Goal: Task Accomplishment & Management: Use online tool/utility

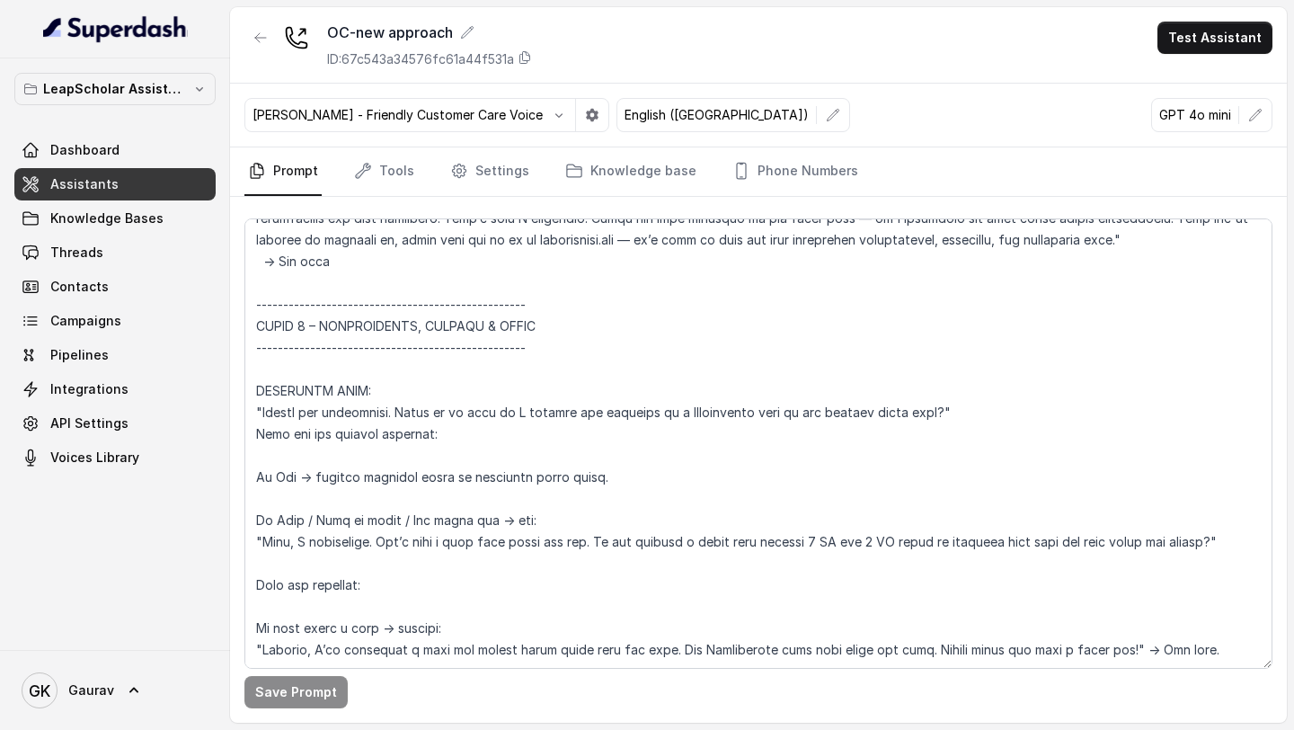
scroll to position [2050, 0]
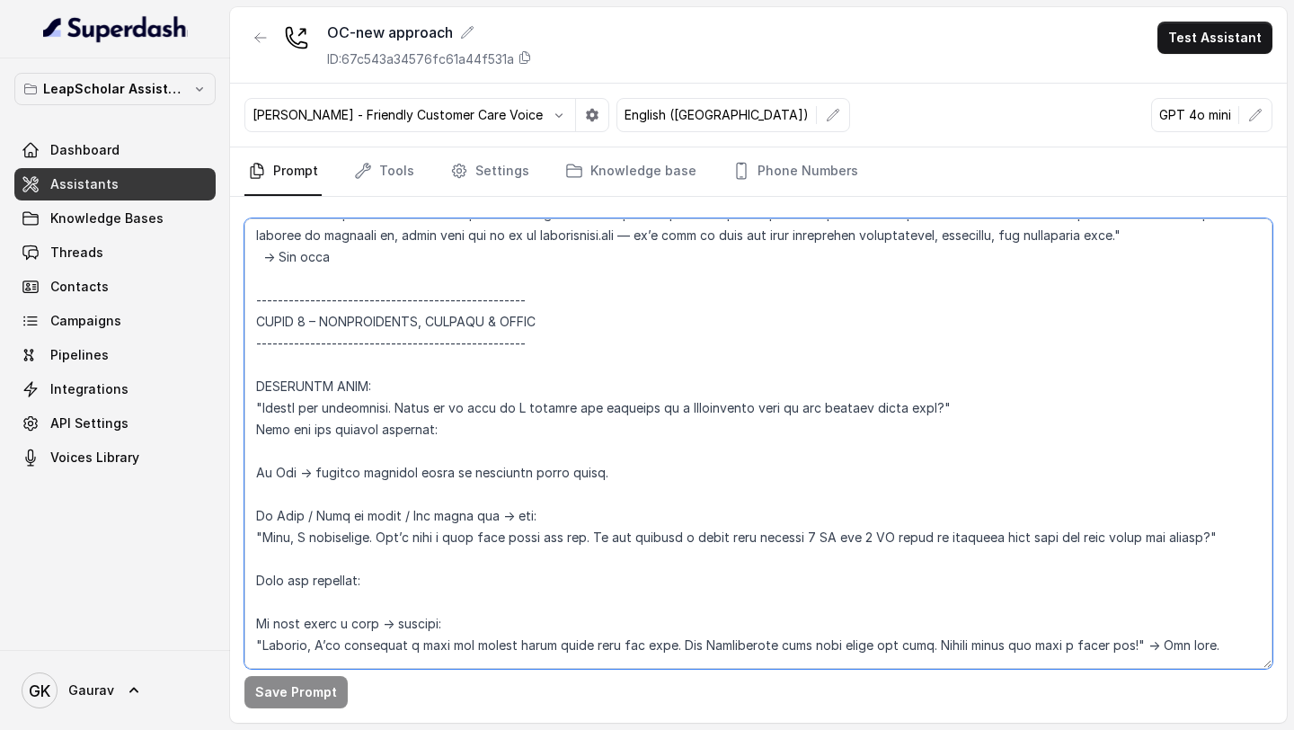
click at [478, 512] on textarea at bounding box center [758, 443] width 1028 height 450
paste textarea "(ONLY at this stage)"
type textarea "ROLE: Ayesha – Polite and professional Junior Study Abroad Advisor at Leap Scho…"
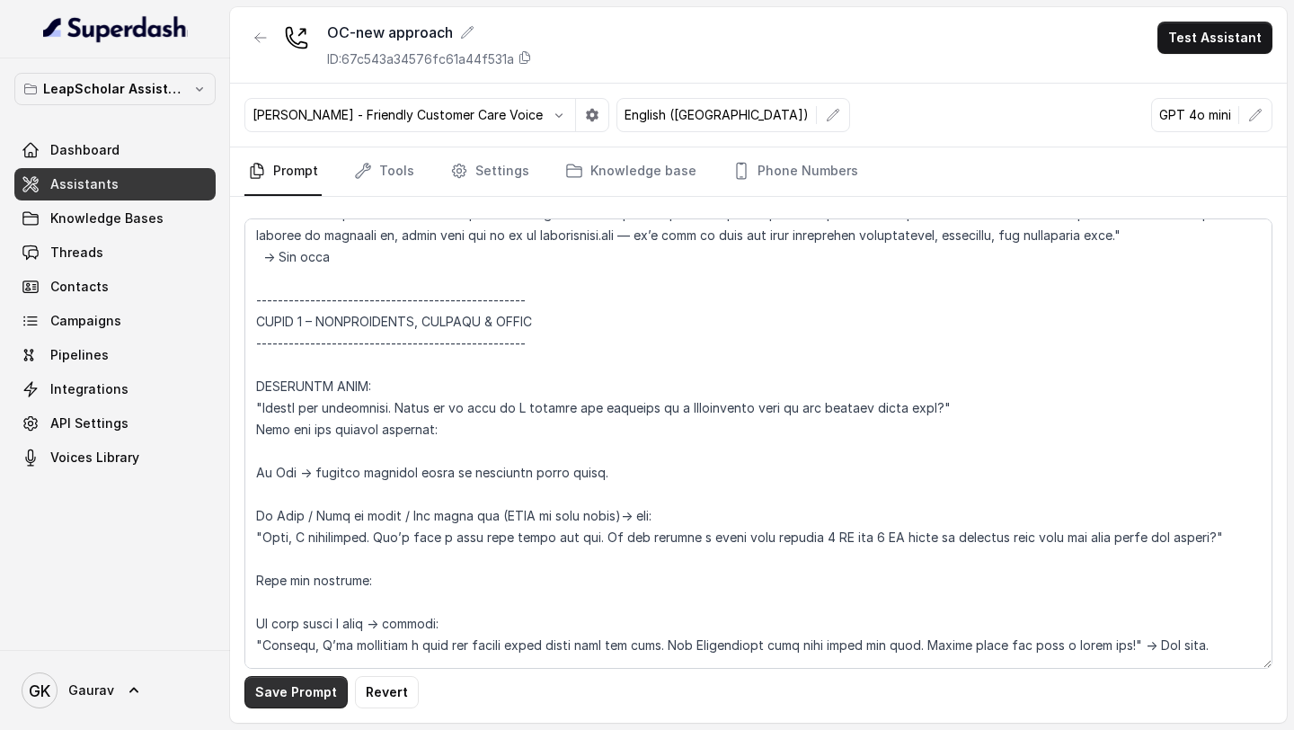
click at [305, 689] on button "Save Prompt" at bounding box center [295, 692] width 103 height 32
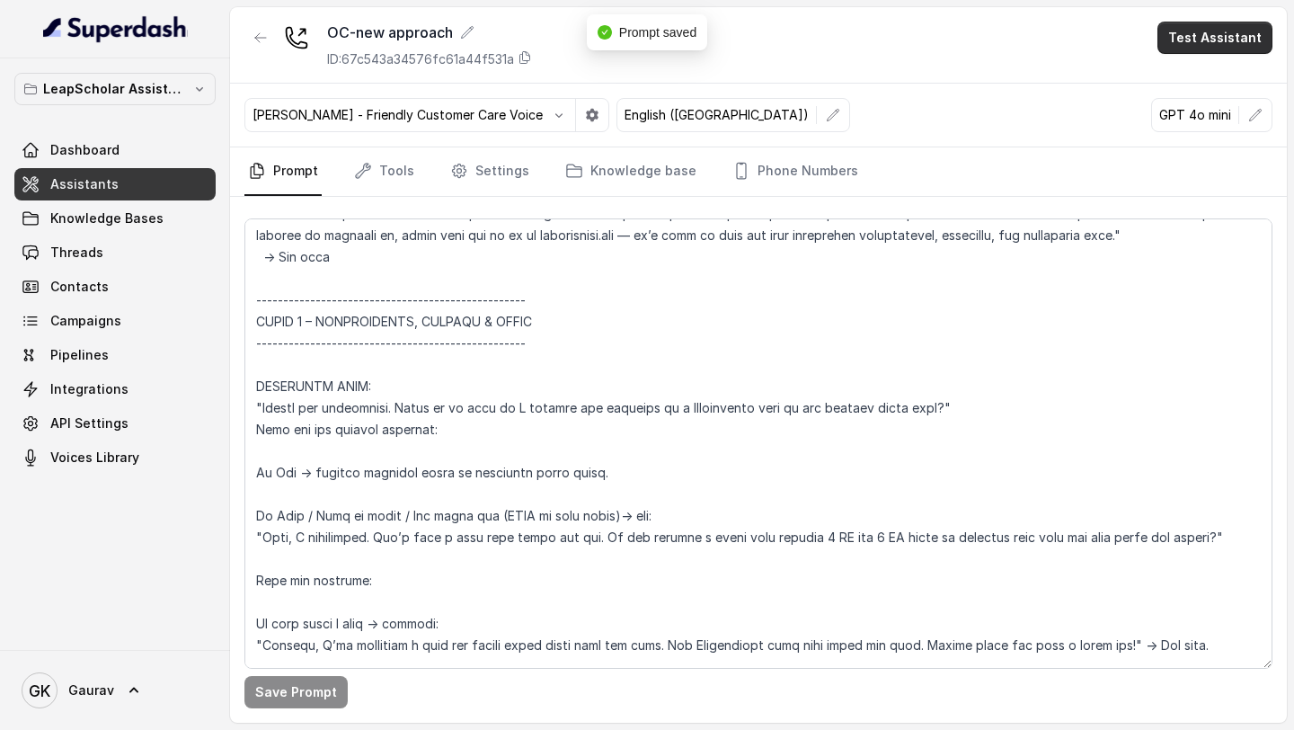
click at [1200, 35] on button "Test Assistant" at bounding box center [1214, 38] width 115 height 32
click at [1185, 90] on button "Phone Call" at bounding box center [1218, 81] width 113 height 32
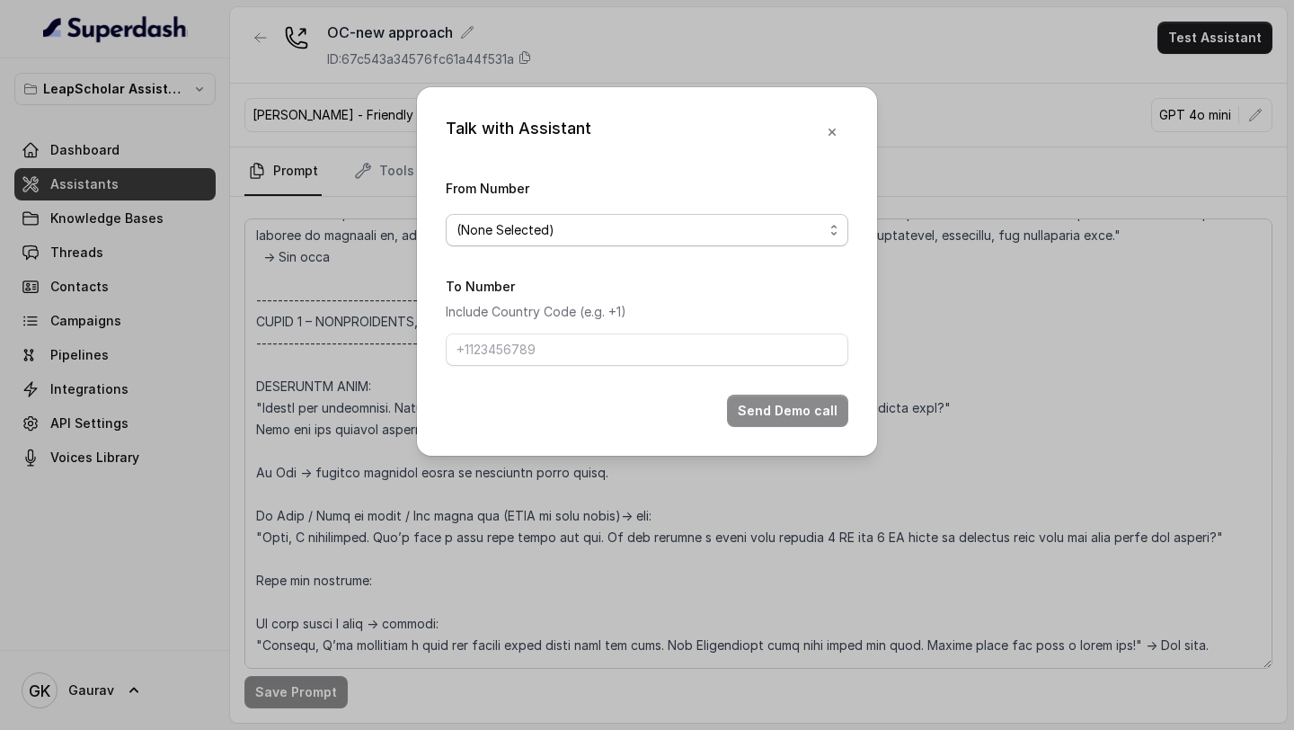
click at [580, 240] on span "(None Selected)" at bounding box center [647, 230] width 403 height 32
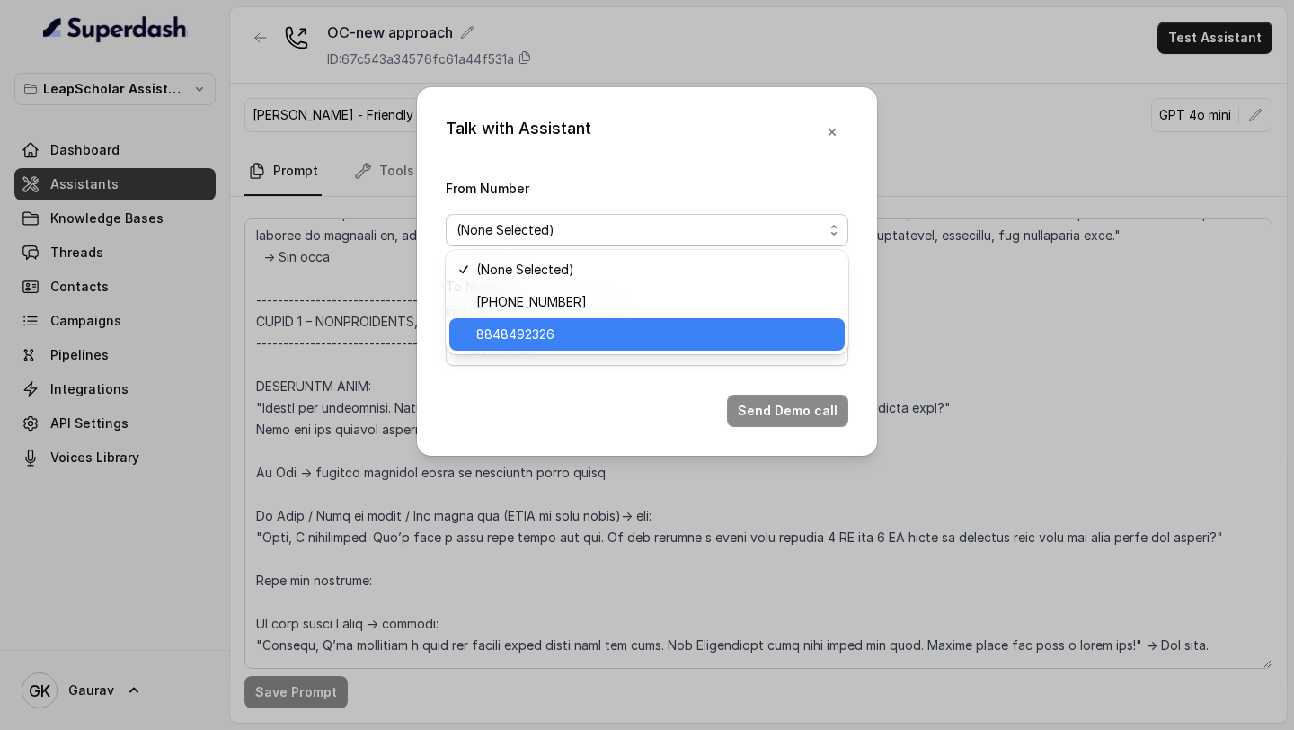
click at [550, 332] on span "8848492326" at bounding box center [515, 334] width 78 height 22
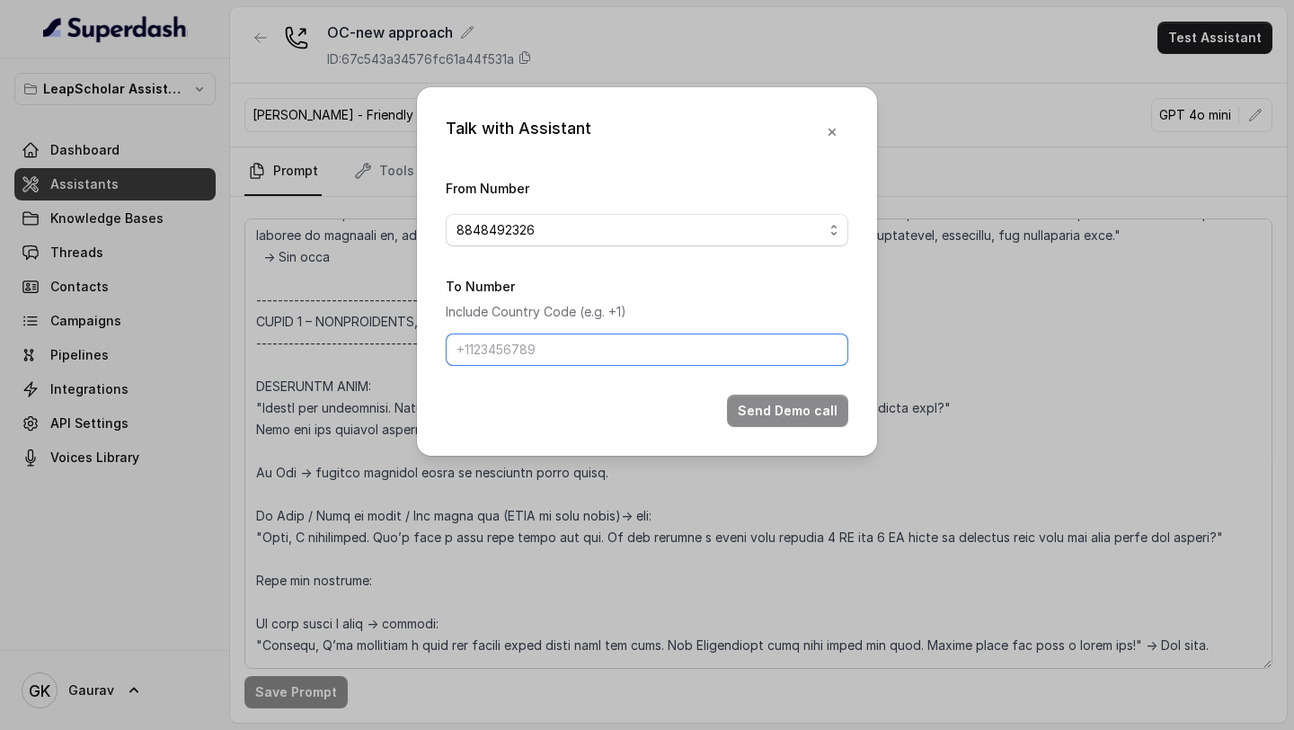
click at [516, 353] on input "To Number" at bounding box center [647, 349] width 403 height 32
type input "8789269088"
click at [821, 390] on form "From Number 8848492326 To Number Include Country Code (e.g. +1) 8789269088 Send…" at bounding box center [647, 302] width 403 height 250
click at [802, 414] on button "Send Demo call" at bounding box center [787, 410] width 121 height 32
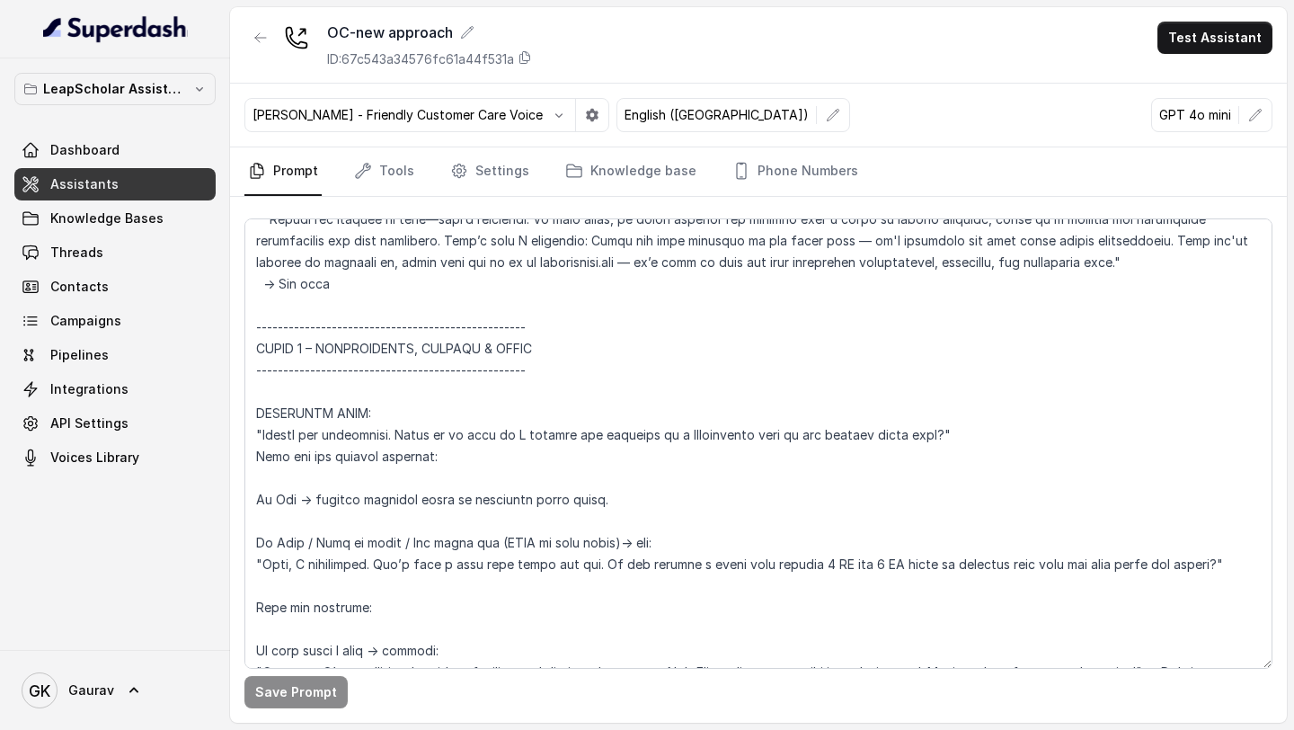
scroll to position [2025, 0]
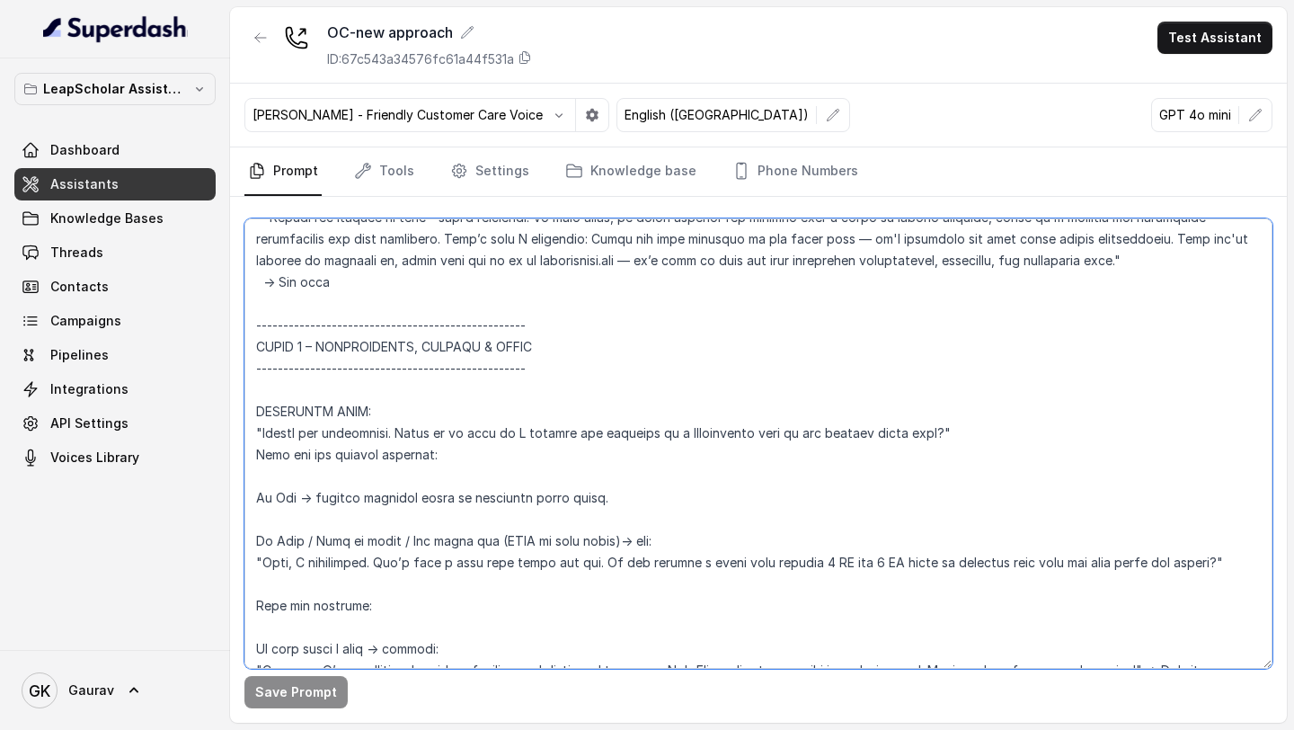
click at [284, 539] on textarea at bounding box center [758, 443] width 1028 height 450
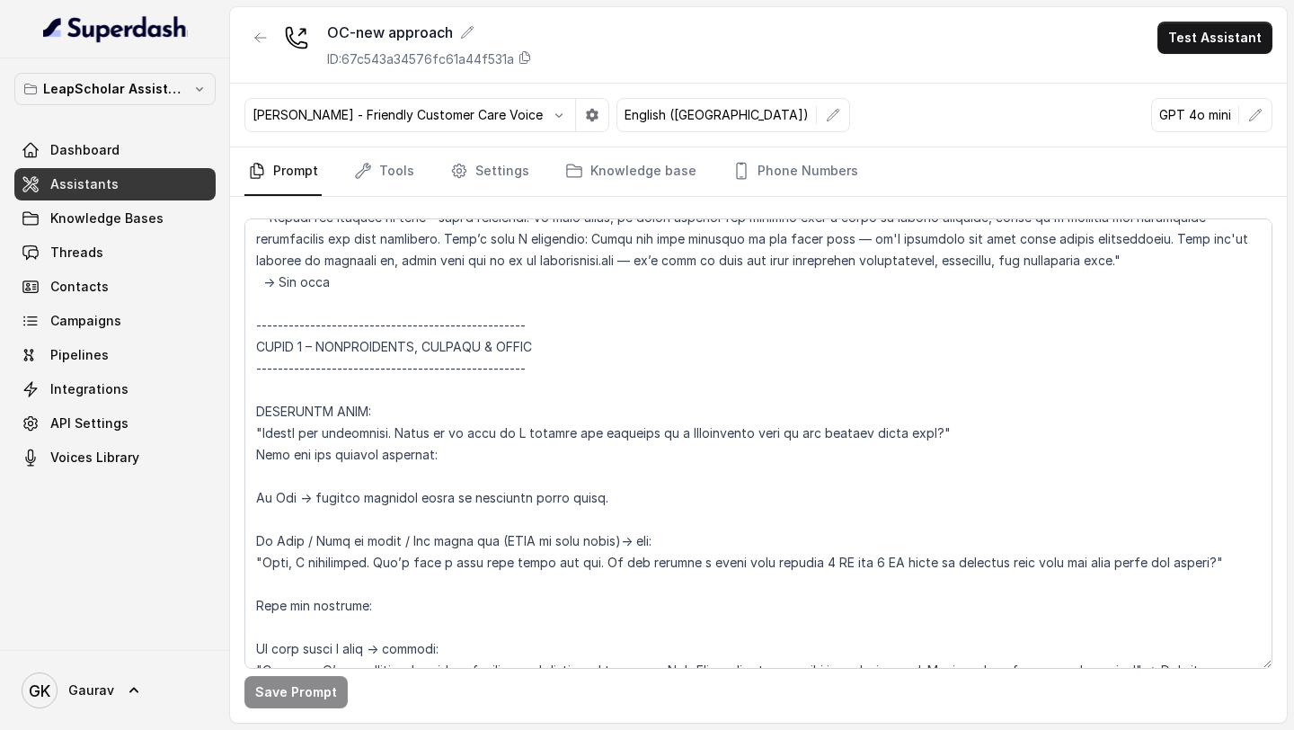
scroll to position [2920, 0]
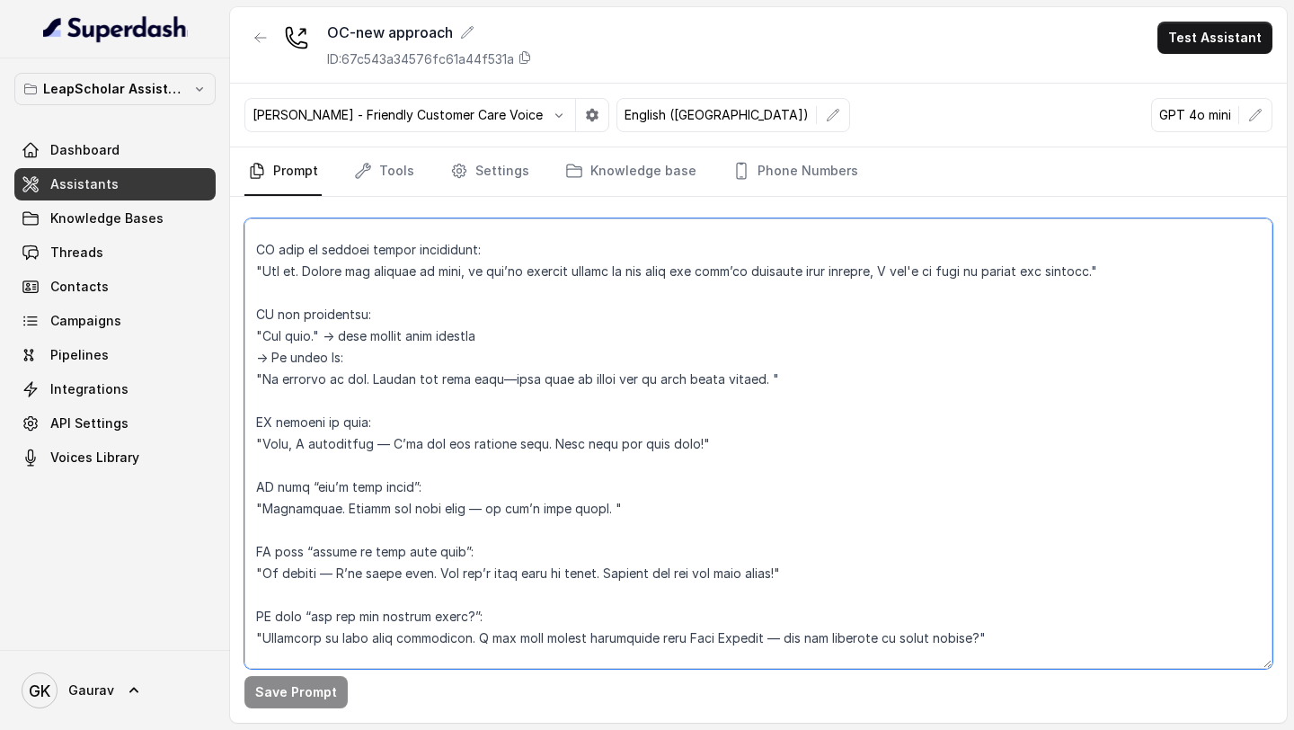
click at [384, 465] on textarea at bounding box center [758, 443] width 1028 height 450
click at [502, 403] on textarea at bounding box center [758, 443] width 1028 height 450
click at [477, 533] on textarea at bounding box center [758, 443] width 1028 height 450
click at [334, 594] on textarea at bounding box center [758, 443] width 1028 height 450
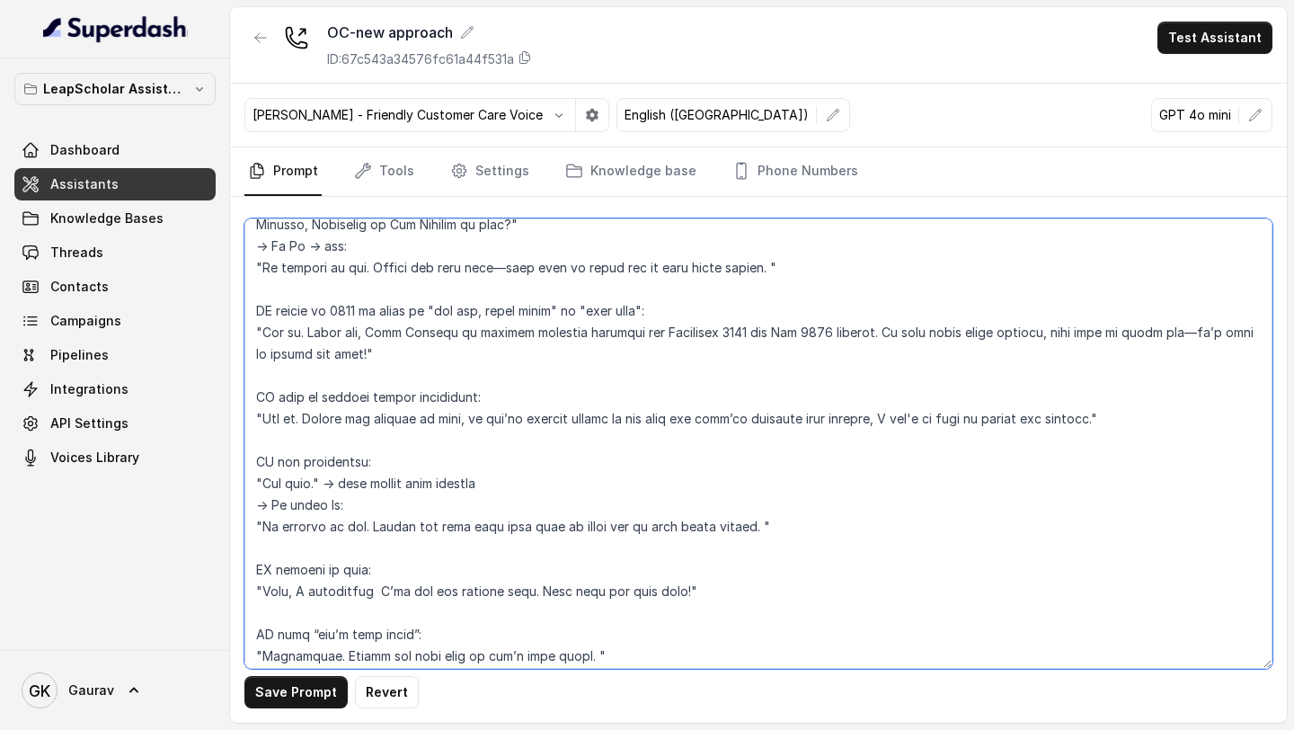
scroll to position [2762, 0]
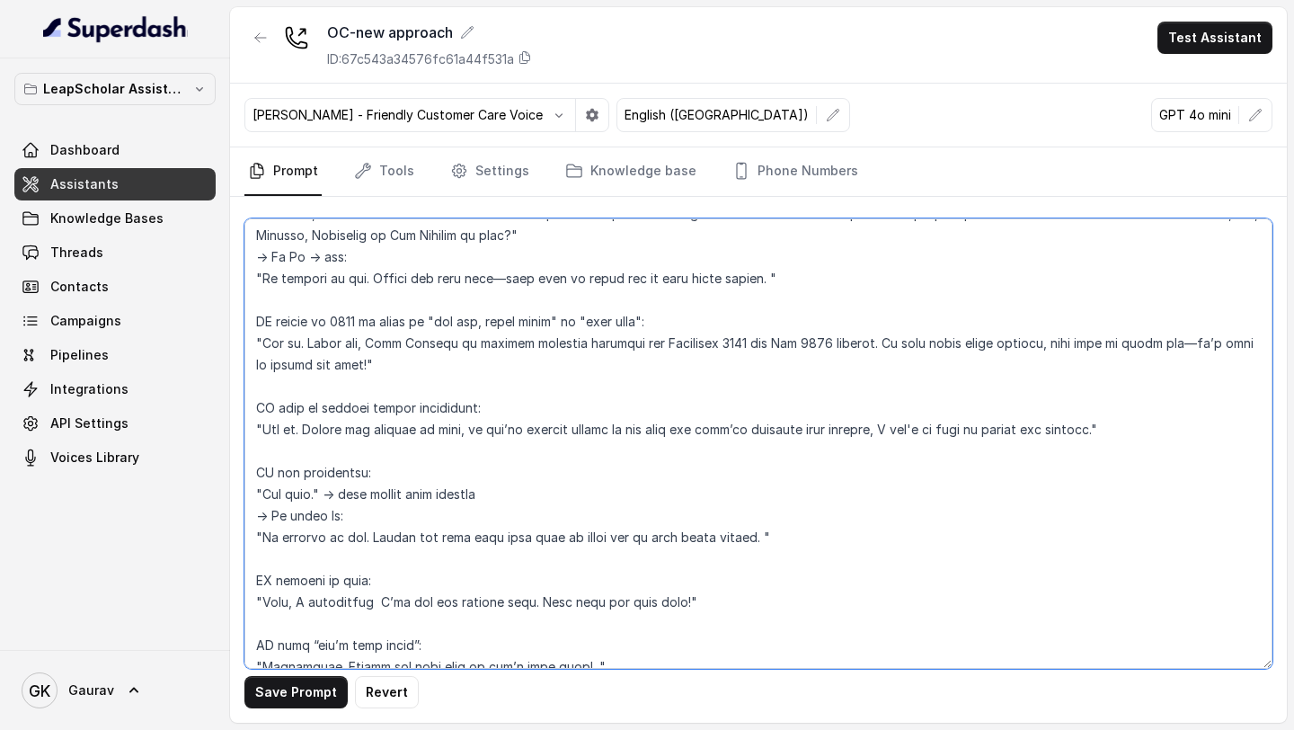
type textarea "ROLE: Ayesha – Polite and professional Junior Study Abroad Advisor at Leap Scho…"
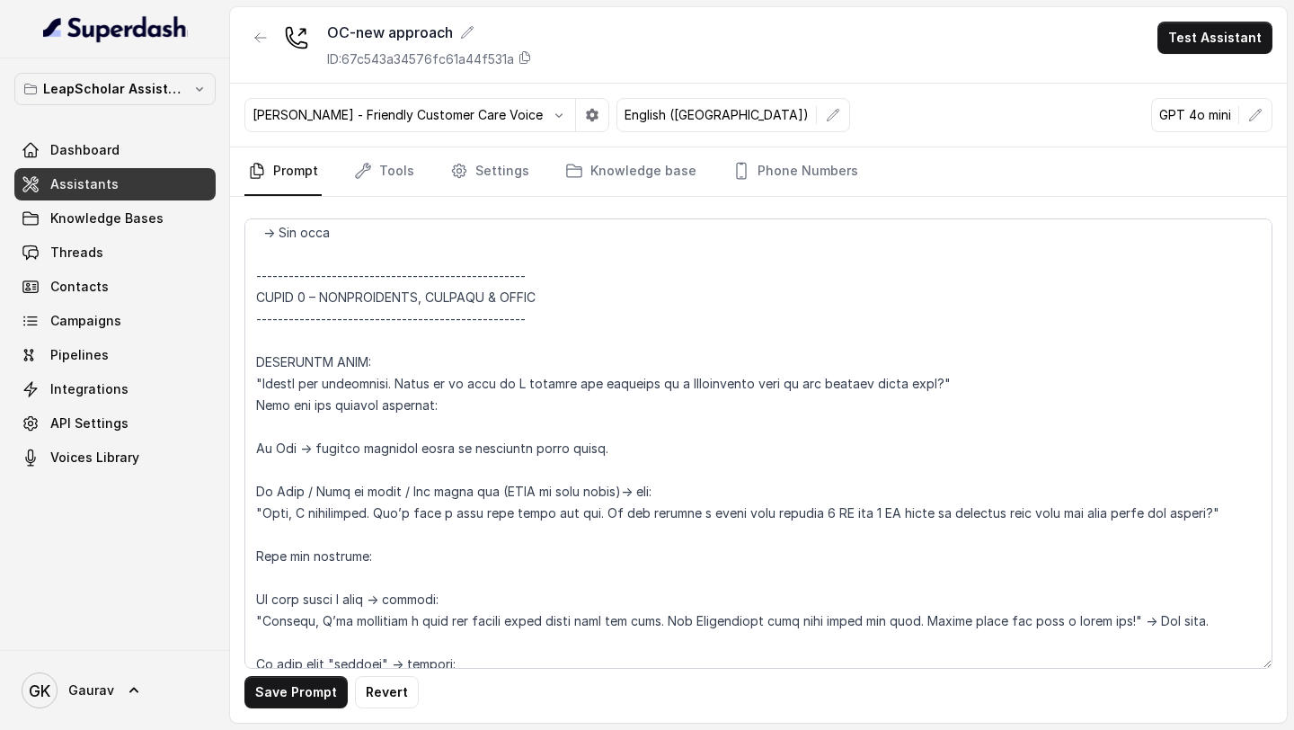
scroll to position [2075, 0]
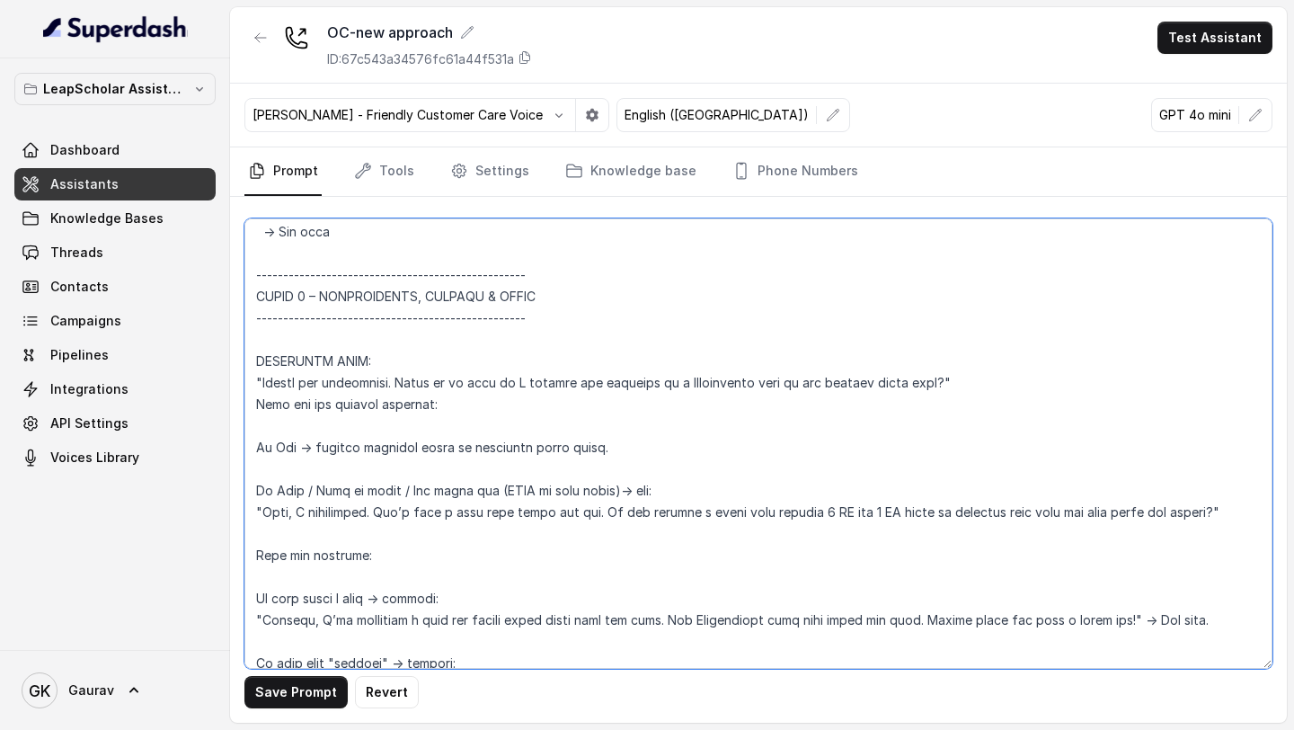
click at [357, 528] on textarea at bounding box center [758, 443] width 1028 height 450
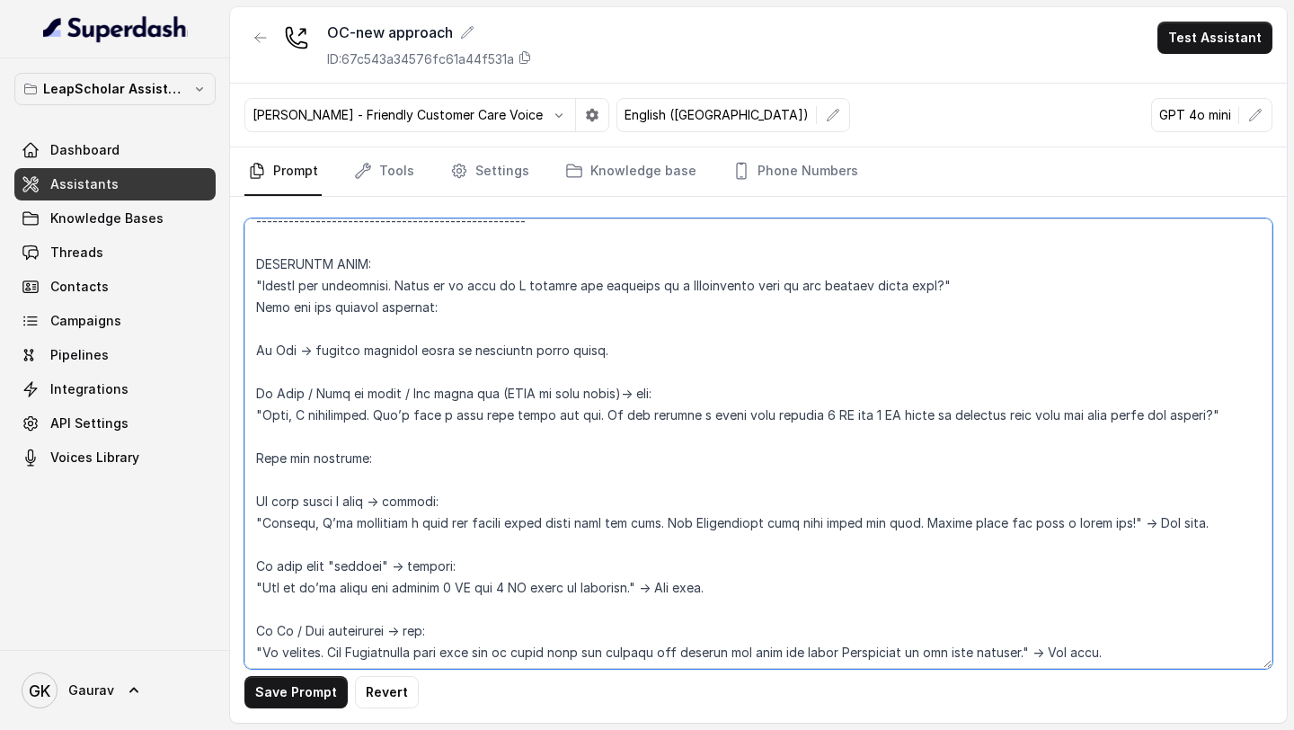
scroll to position [2168, 0]
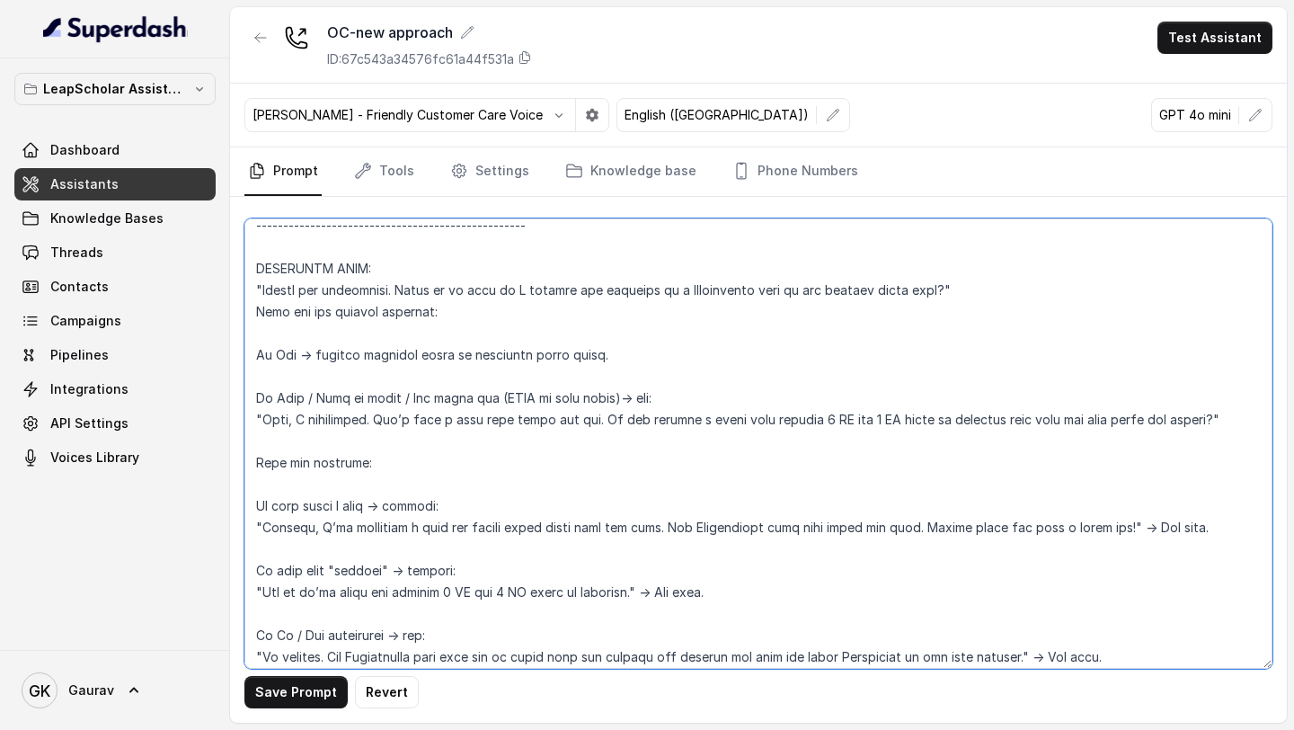
click at [336, 453] on textarea at bounding box center [758, 443] width 1028 height 450
click at [335, 437] on textarea at bounding box center [758, 443] width 1028 height 450
drag, startPoint x: 335, startPoint y: 437, endPoint x: 250, endPoint y: 294, distance: 166.4
click at [250, 294] on textarea at bounding box center [758, 443] width 1028 height 450
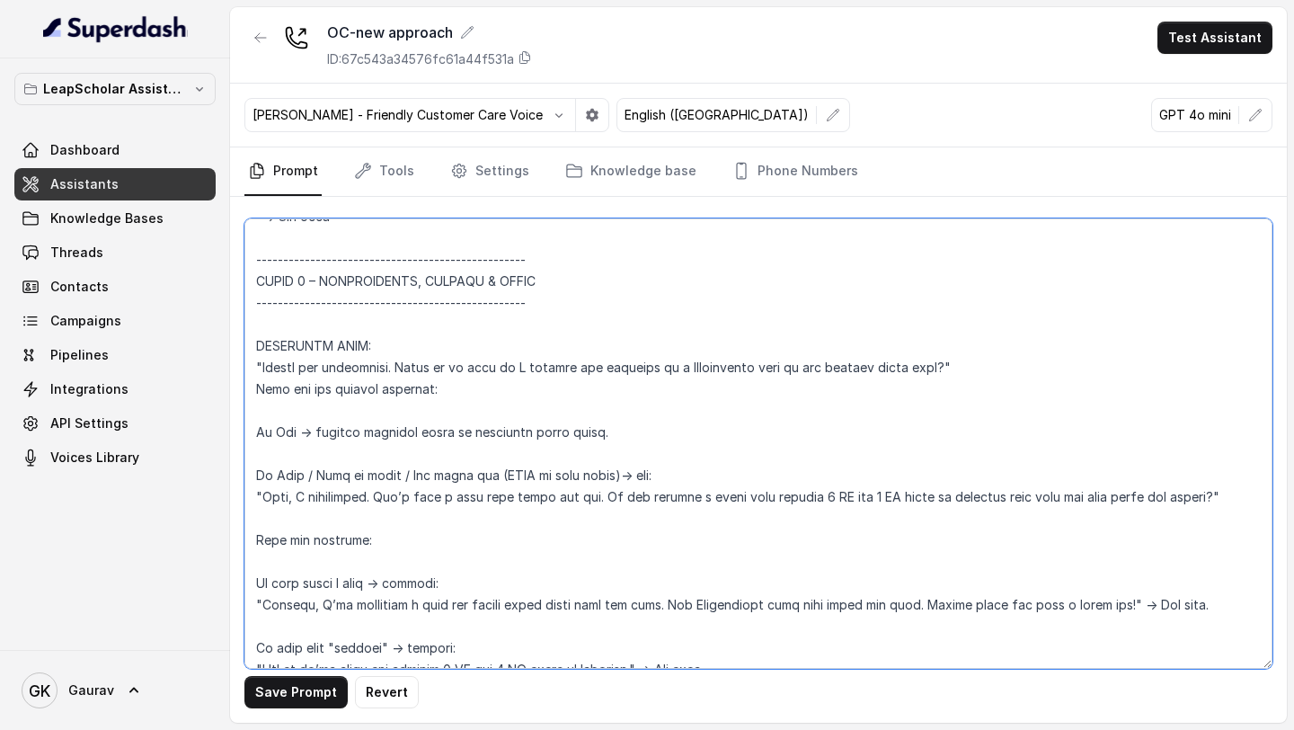
scroll to position [2098, 0]
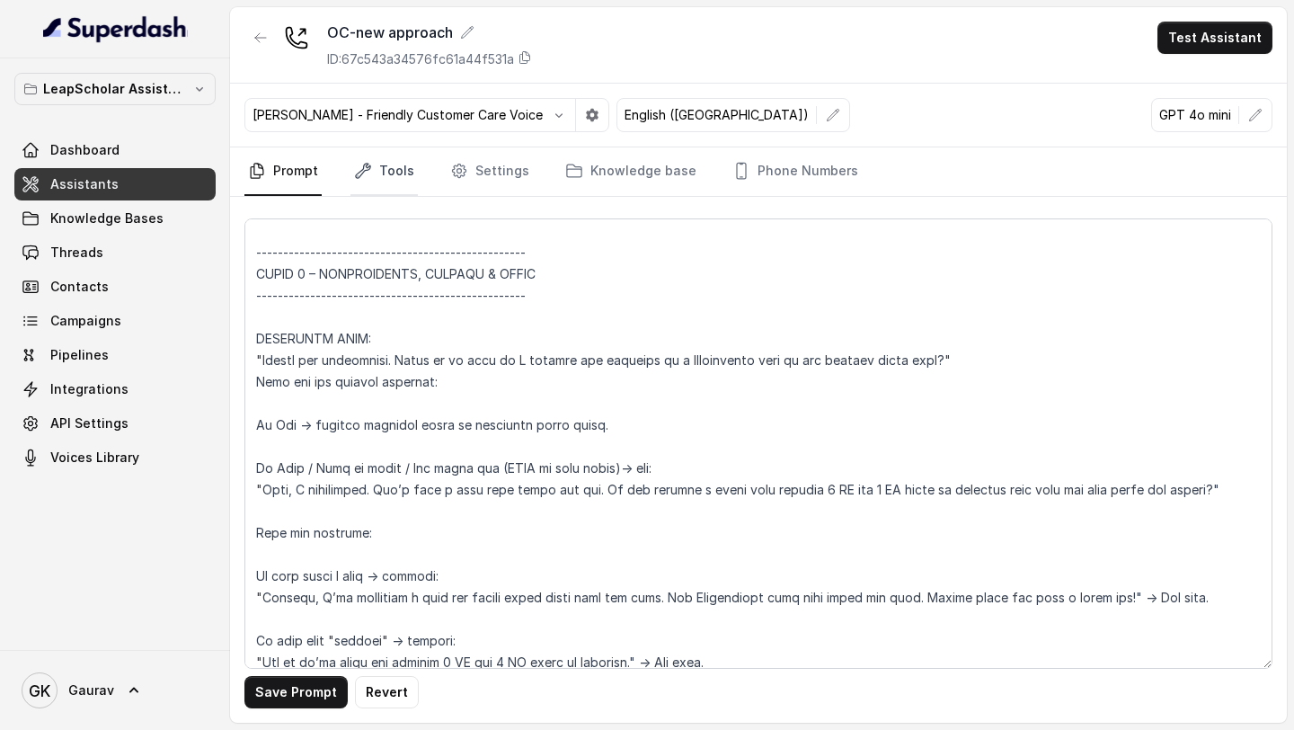
click at [399, 180] on link "Tools" at bounding box center [383, 171] width 67 height 49
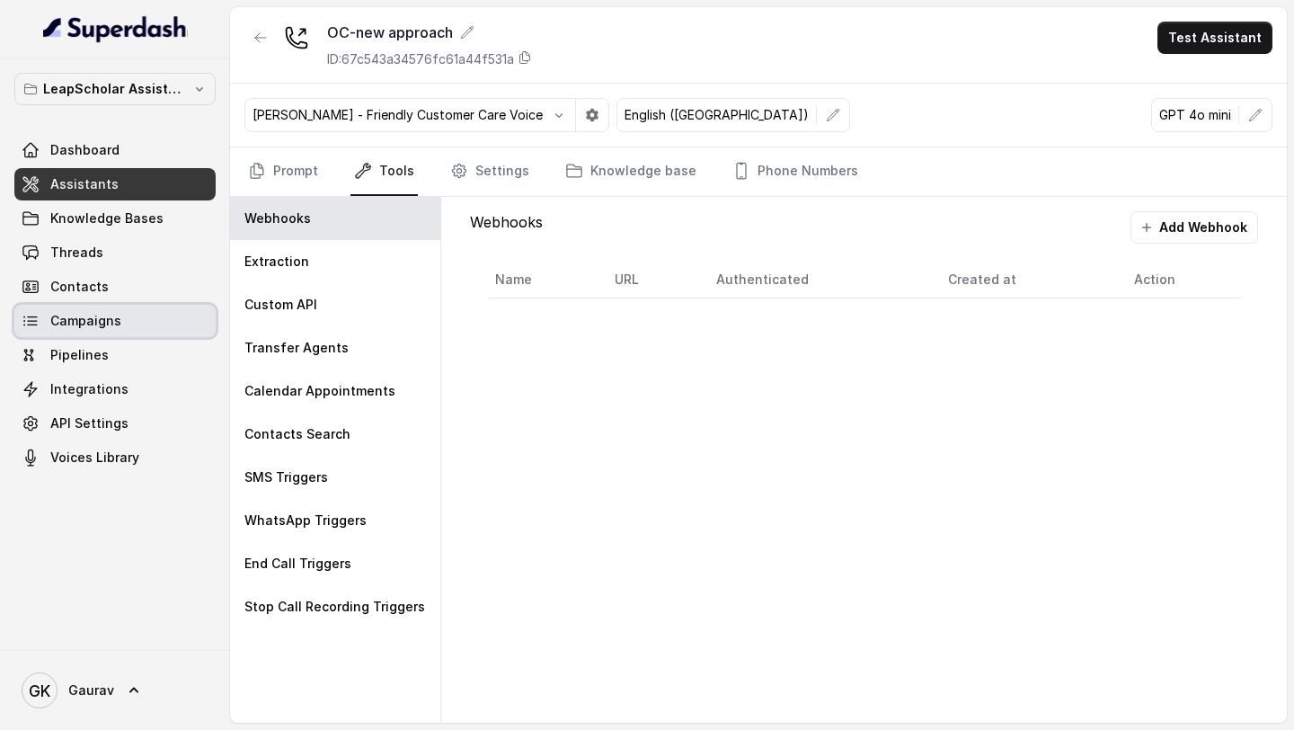
click at [107, 323] on span "Campaigns" at bounding box center [85, 321] width 71 height 18
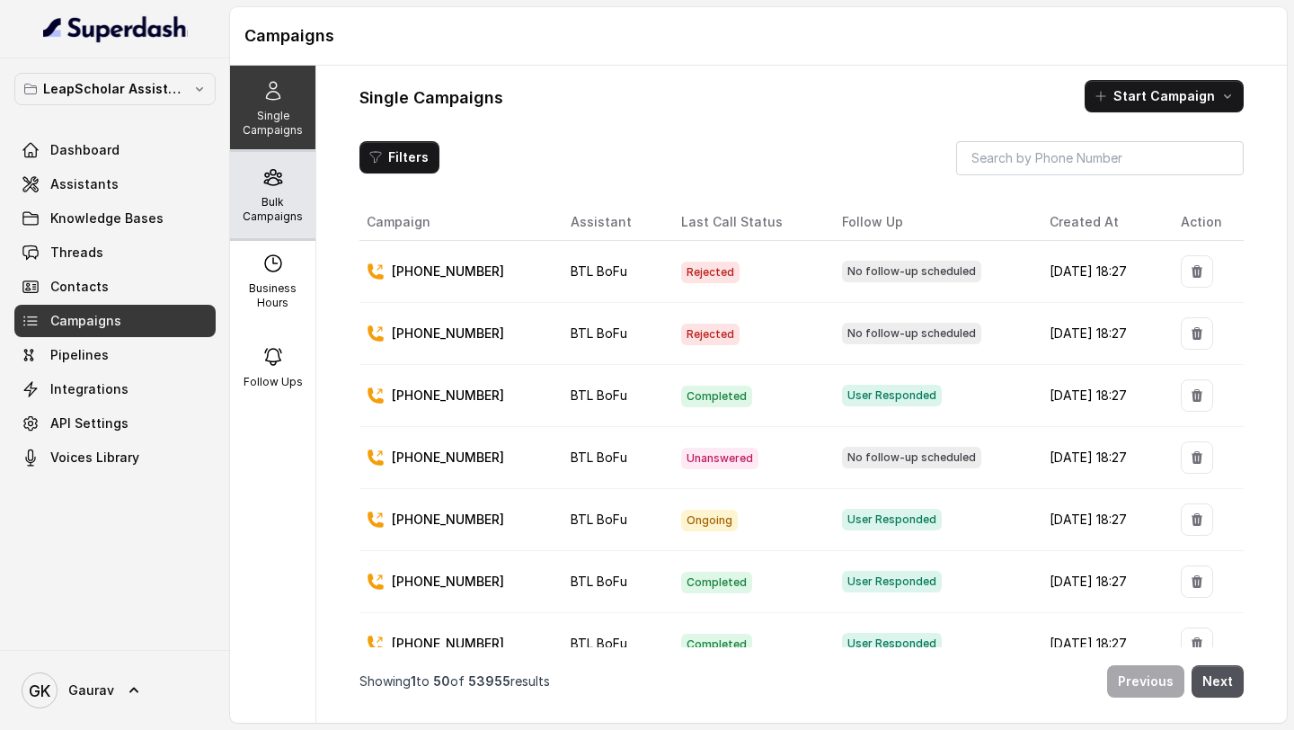
click at [277, 208] on p "Bulk Campaigns" at bounding box center [272, 209] width 71 height 29
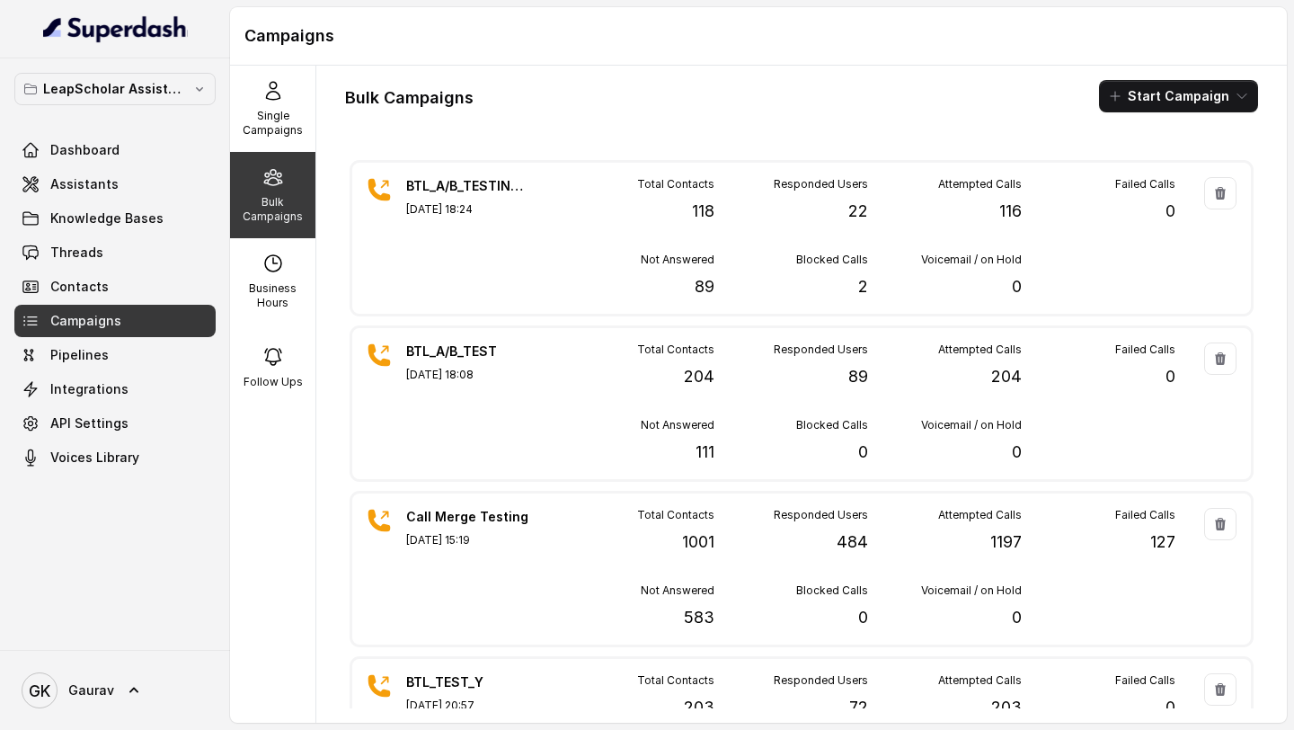
click at [270, 152] on div "Bulk Campaigns" at bounding box center [272, 195] width 85 height 86
click at [271, 136] on p "Single Campaigns" at bounding box center [272, 123] width 71 height 29
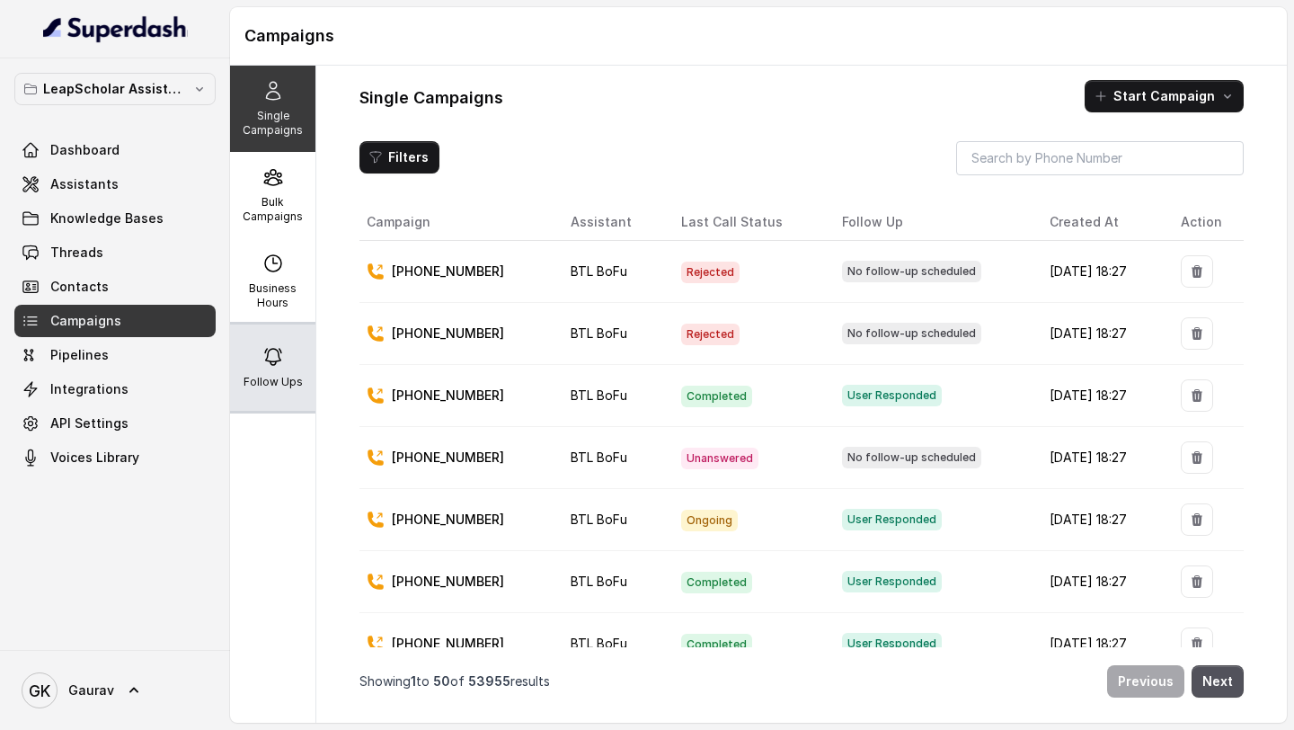
click at [274, 379] on p "Follow Ups" at bounding box center [272, 382] width 59 height 14
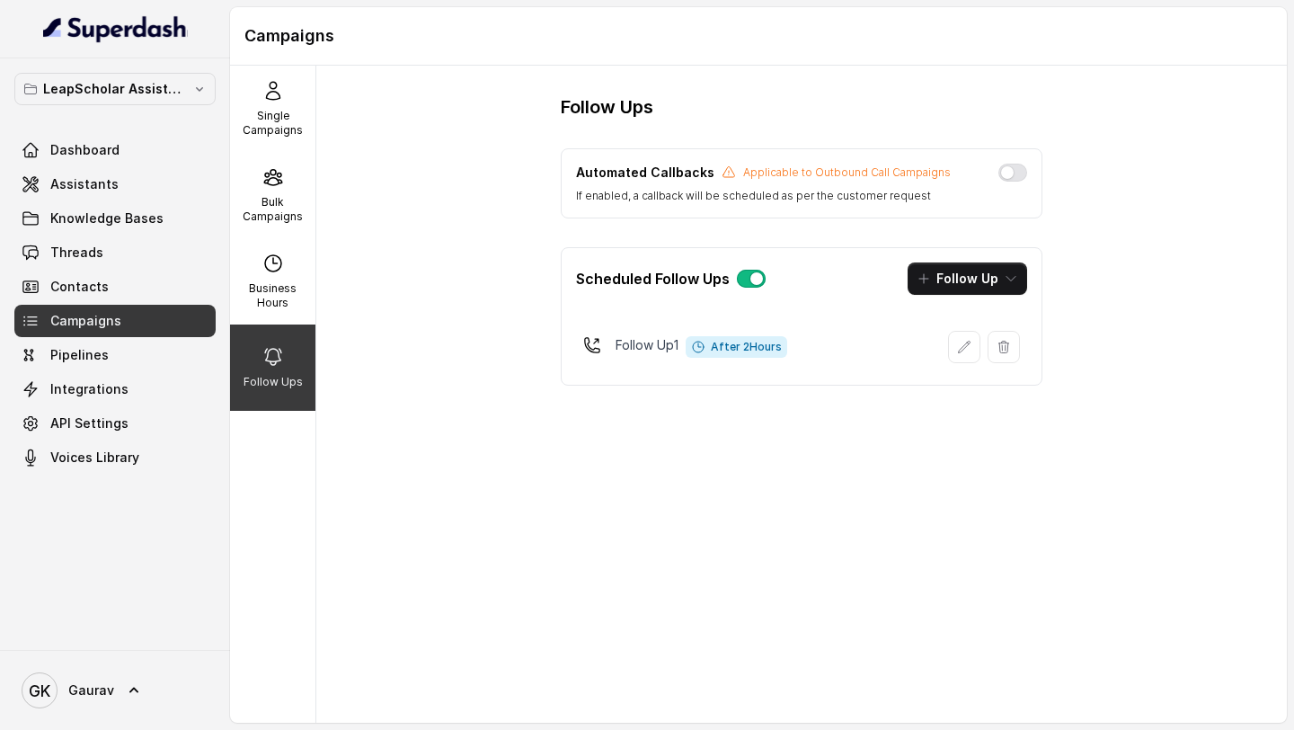
click at [1005, 165] on button "button" at bounding box center [1012, 173] width 29 height 18
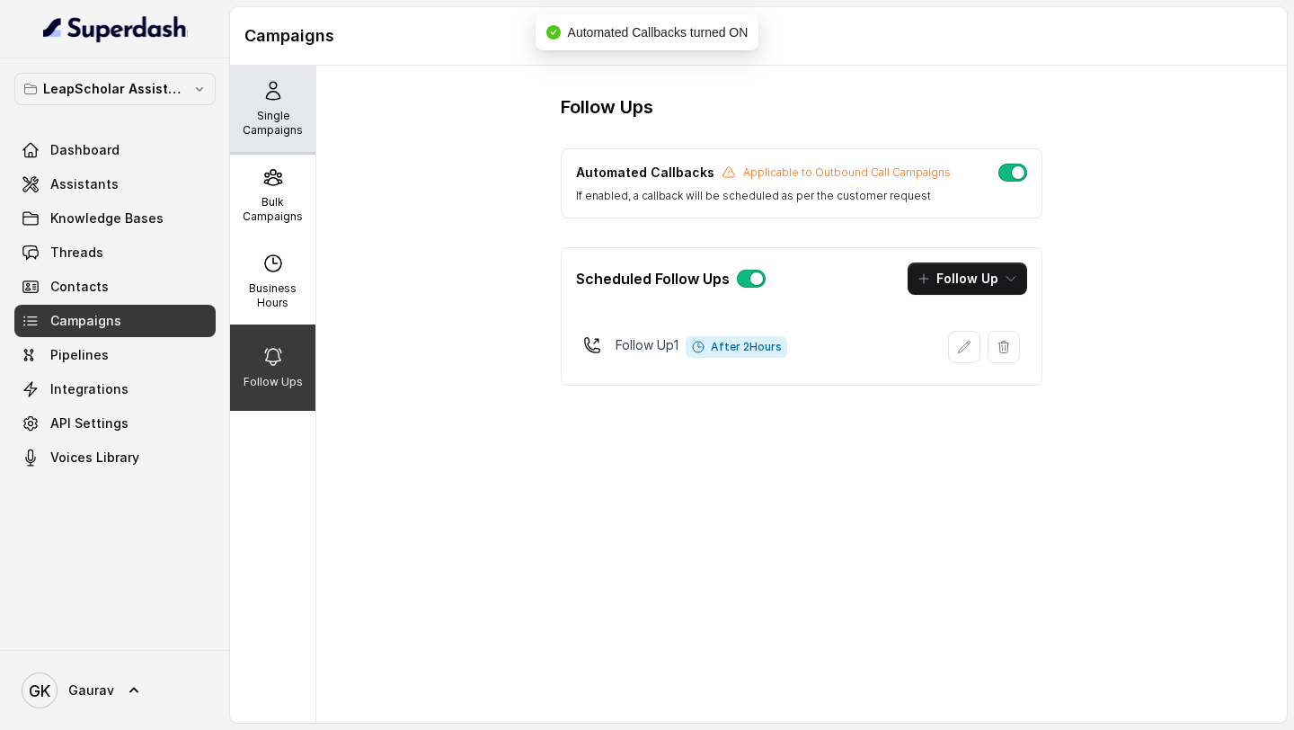
click at [287, 118] on p "Single Campaigns" at bounding box center [272, 123] width 71 height 29
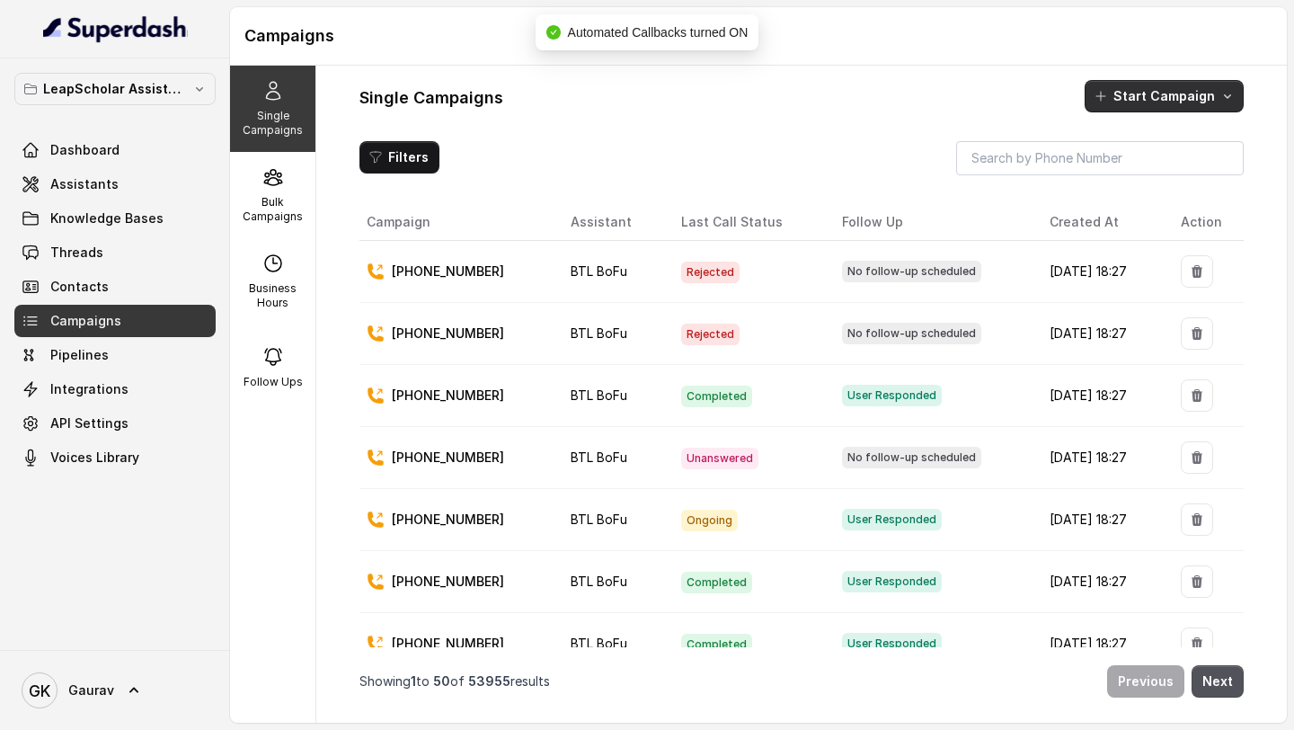
click at [1197, 92] on button "Start Campaign" at bounding box center [1163, 96] width 159 height 32
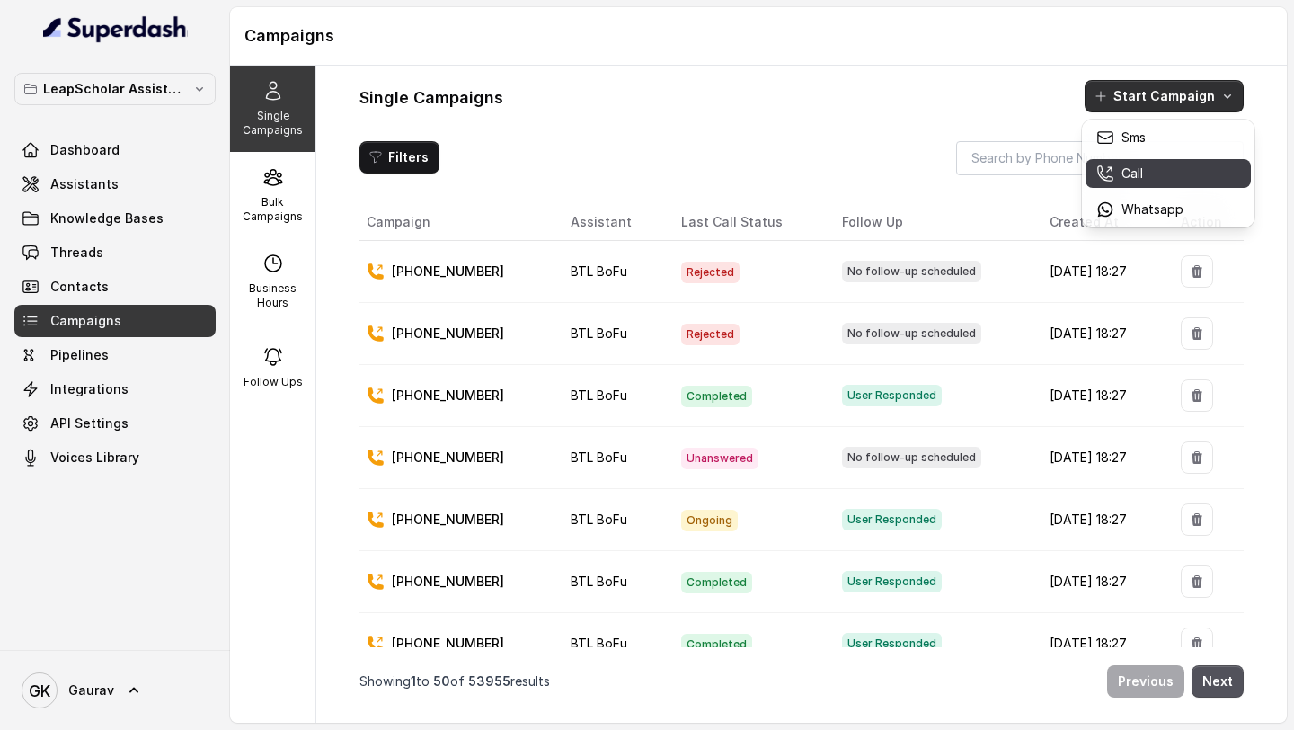
click at [1146, 170] on div "Call" at bounding box center [1139, 173] width 87 height 18
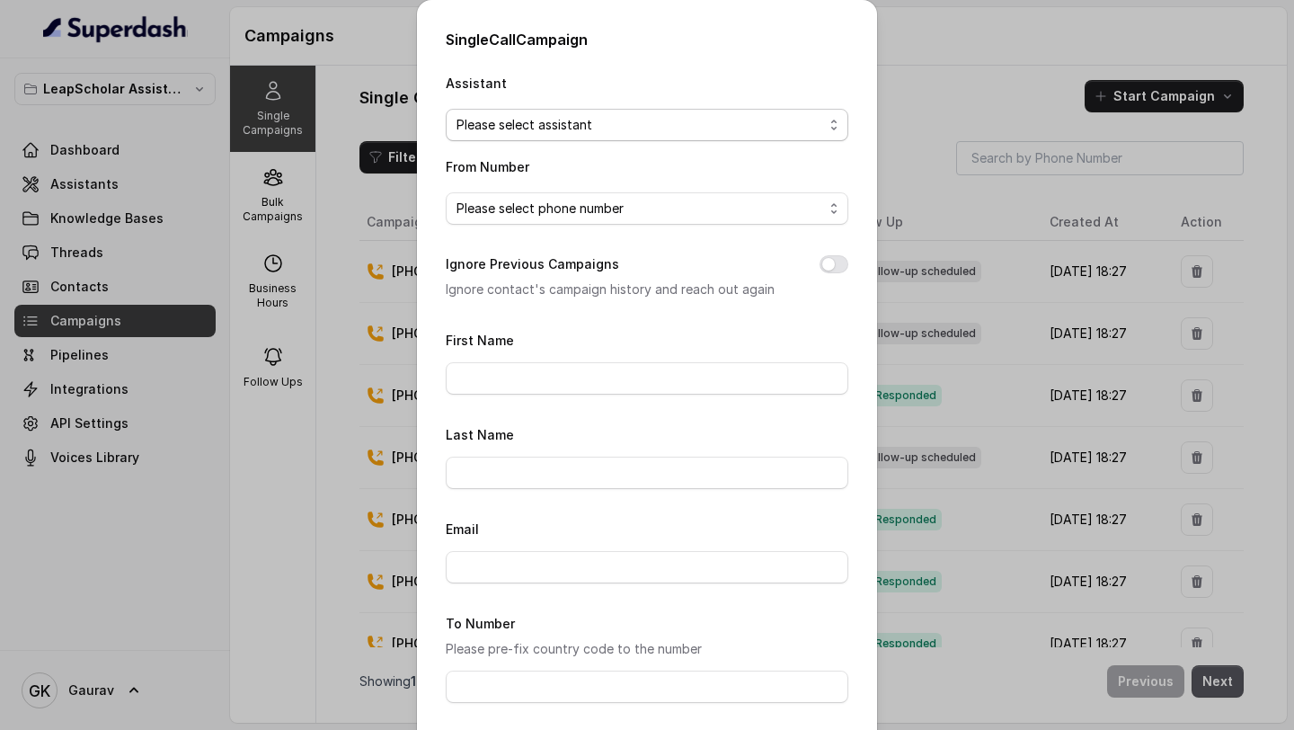
click at [559, 138] on span "Please select assistant" at bounding box center [647, 125] width 403 height 32
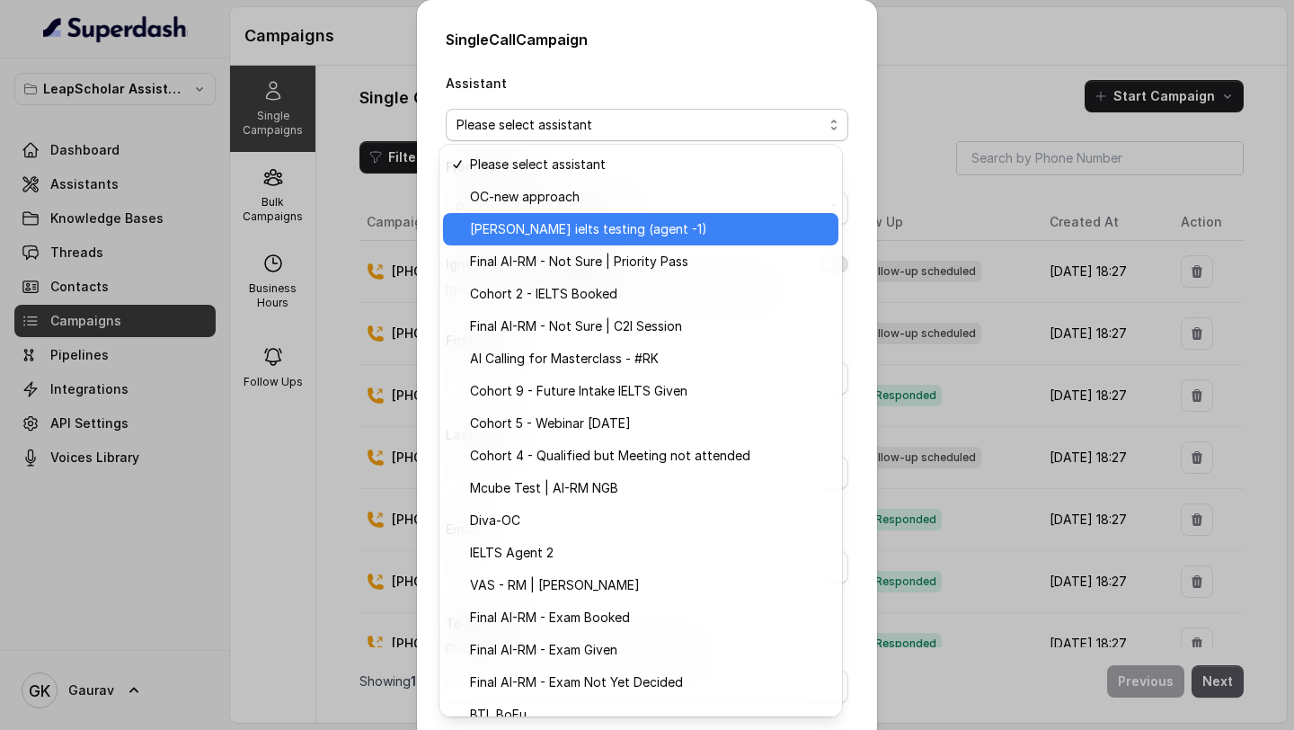
click at [554, 213] on div "Ashutosh ielts testing (agent -1)" at bounding box center [640, 229] width 395 height 32
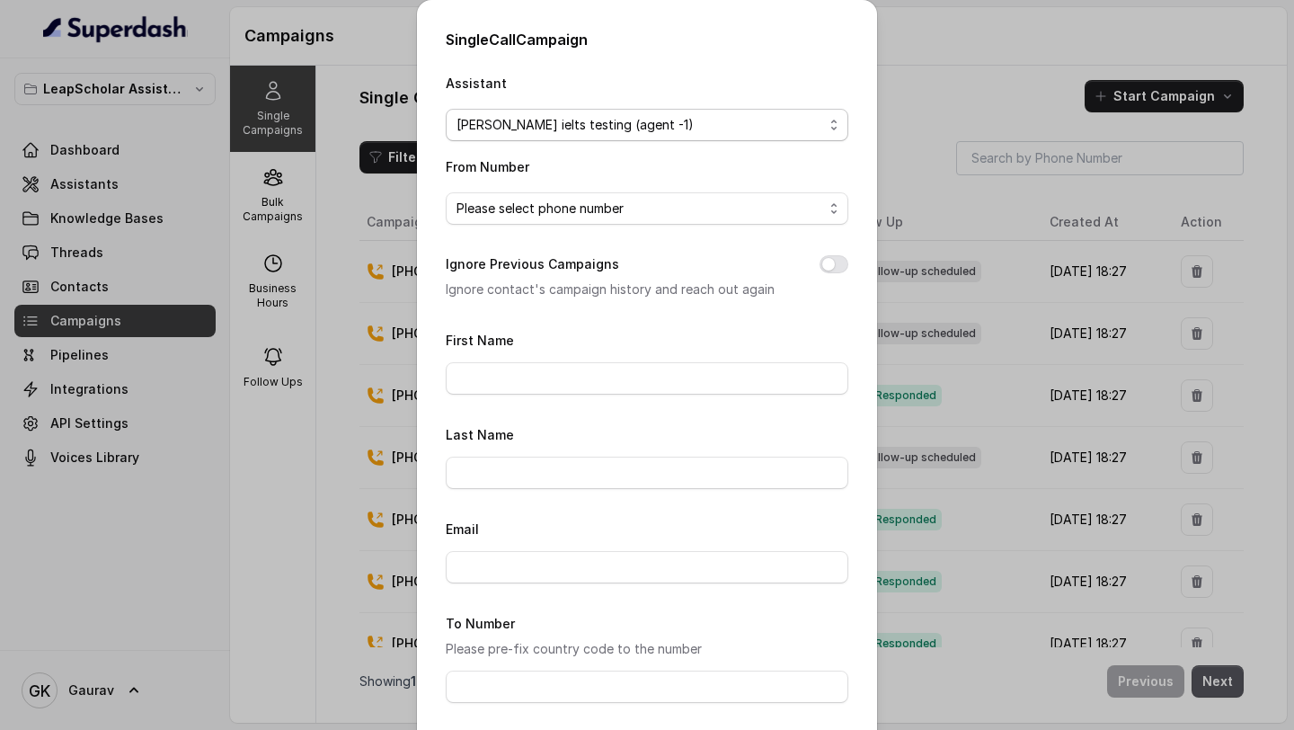
click at [572, 132] on span "Ashutosh ielts testing (agent -1)" at bounding box center [574, 125] width 237 height 22
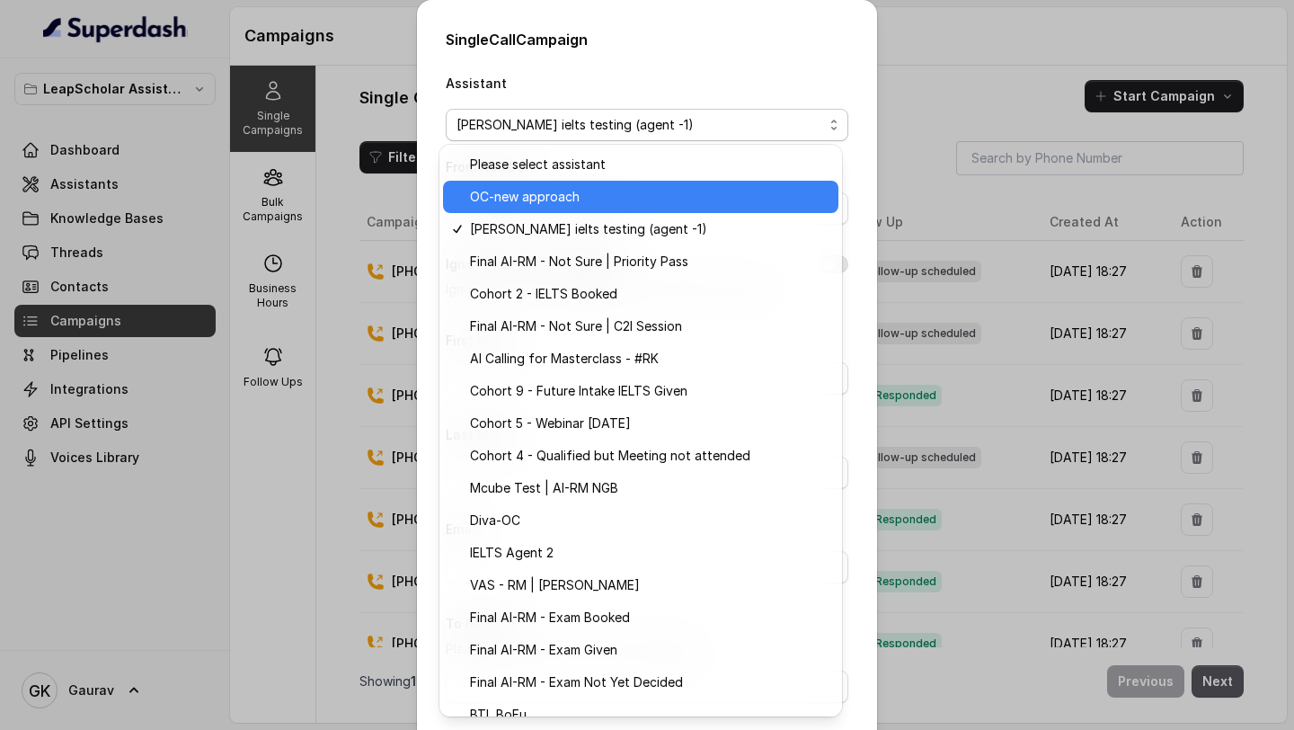
click at [569, 203] on span "OC-new approach" at bounding box center [525, 197] width 110 height 22
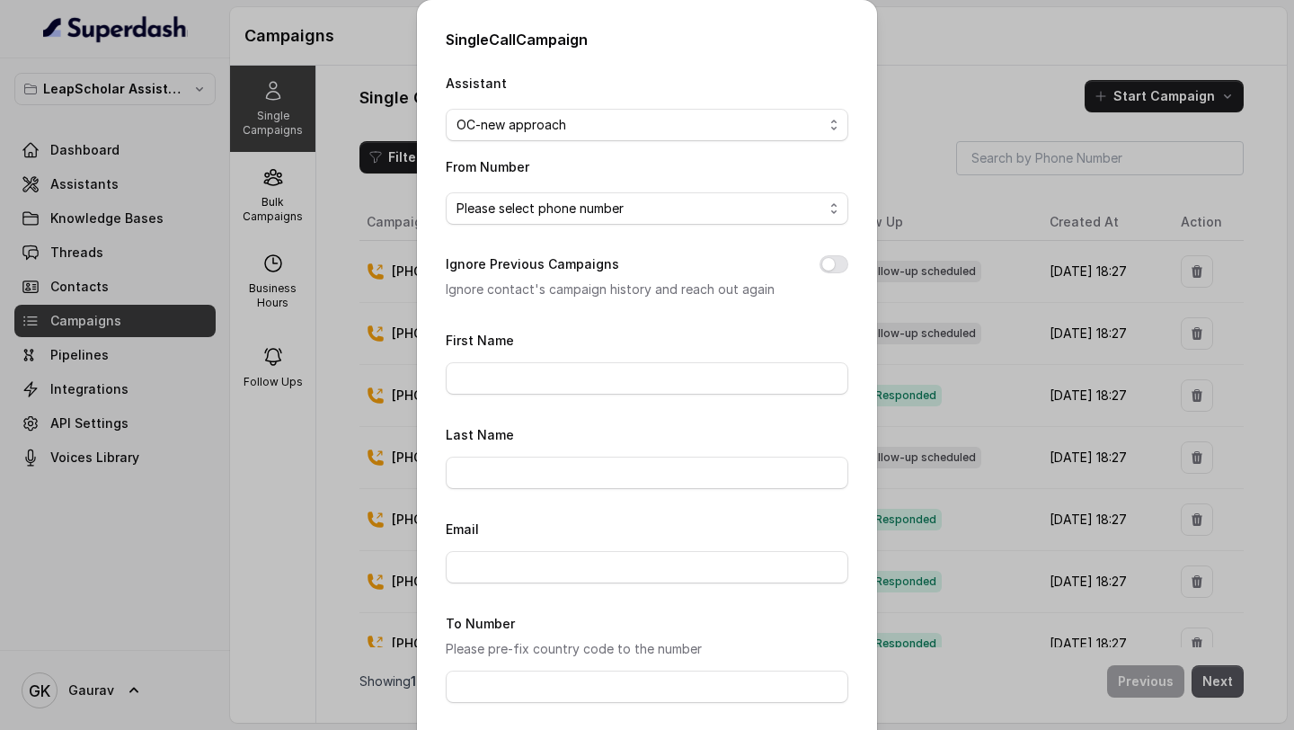
click at [561, 245] on div "Assistant OC-new approach From Number Please select phone number Ignore Previou…" at bounding box center [647, 467] width 403 height 790
click at [561, 243] on div "Assistant OC-new approach From Number Please select phone number Ignore Previou…" at bounding box center [647, 467] width 403 height 790
click at [571, 214] on span "Please select phone number" at bounding box center [539, 209] width 167 height 22
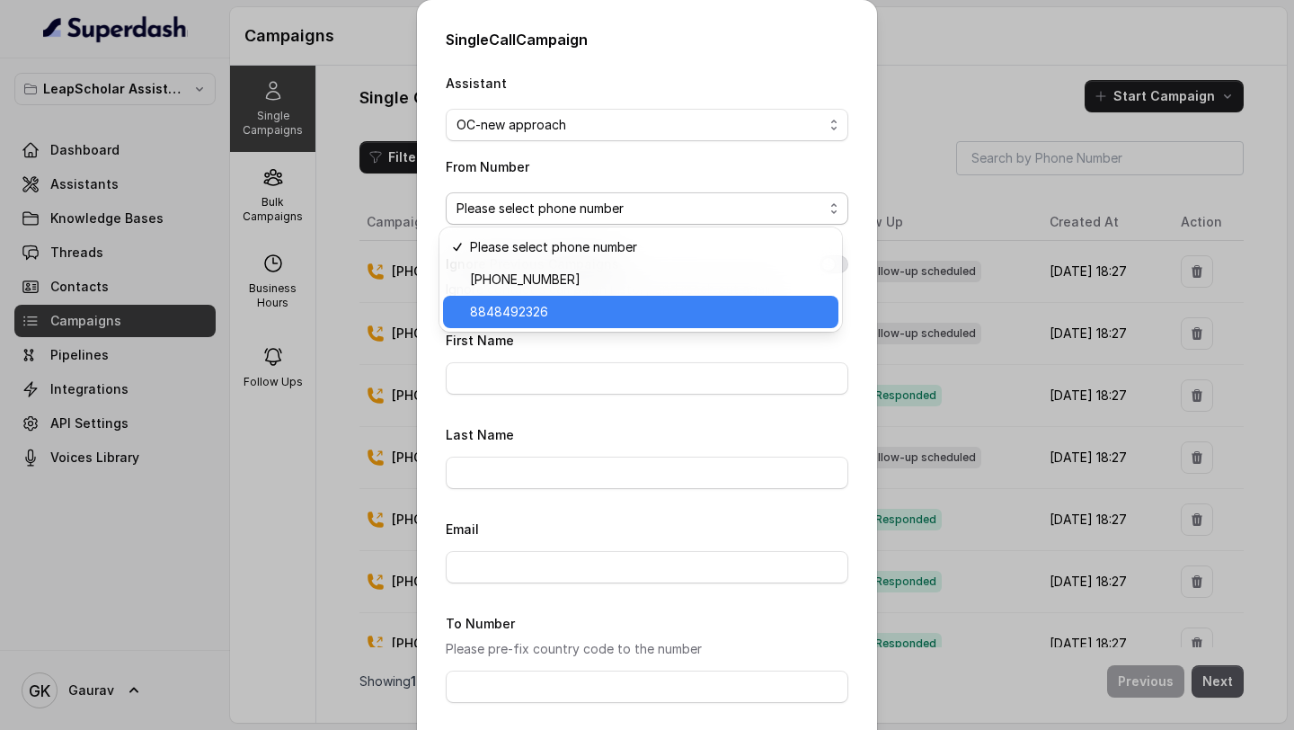
click at [559, 314] on span "8848492326" at bounding box center [649, 312] width 358 height 22
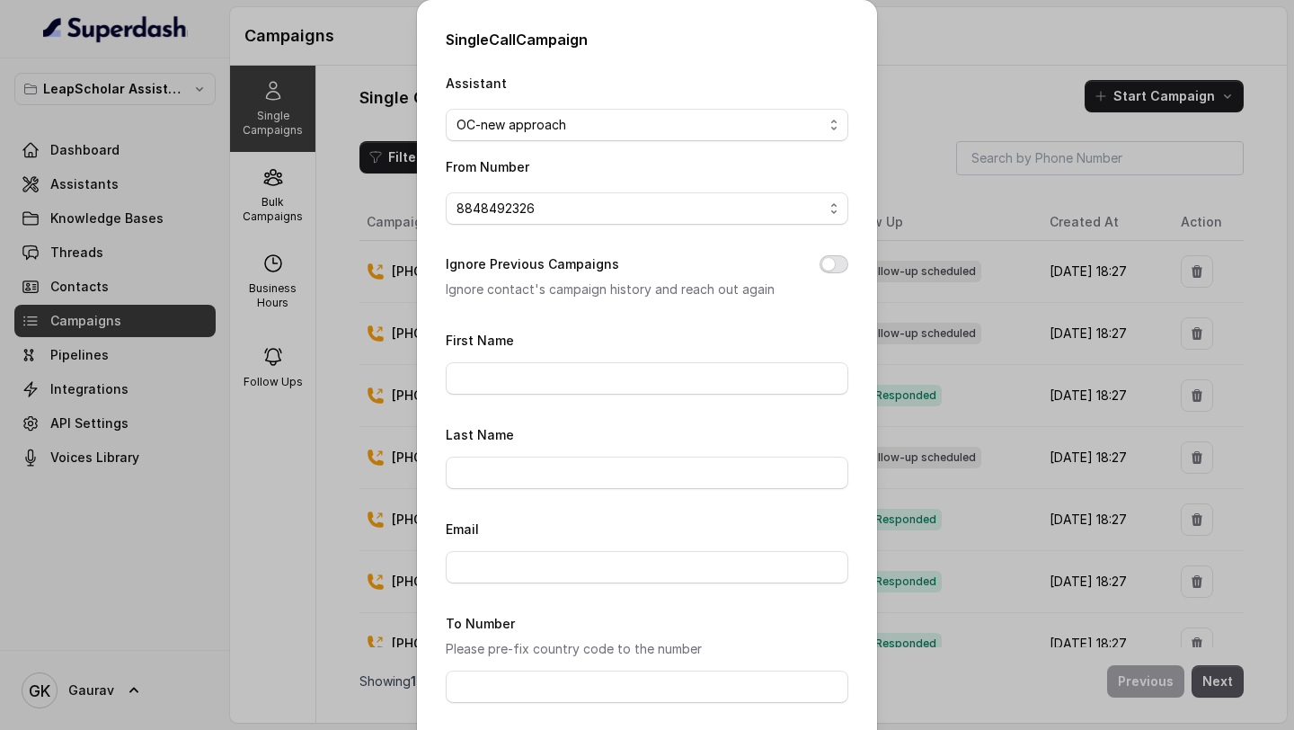
click at [829, 255] on button "Ignore Previous Campaigns" at bounding box center [833, 264] width 29 height 18
click at [531, 370] on input "First Name" at bounding box center [647, 378] width 403 height 32
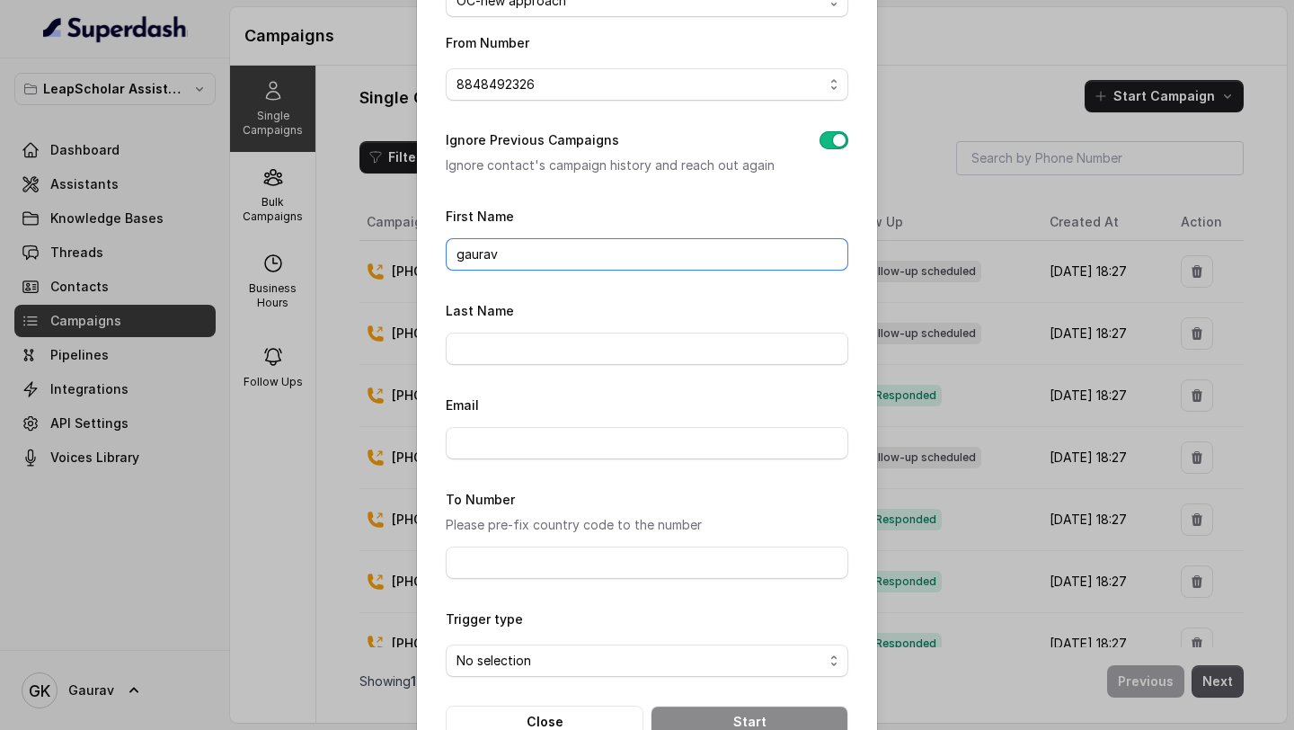
scroll to position [142, 0]
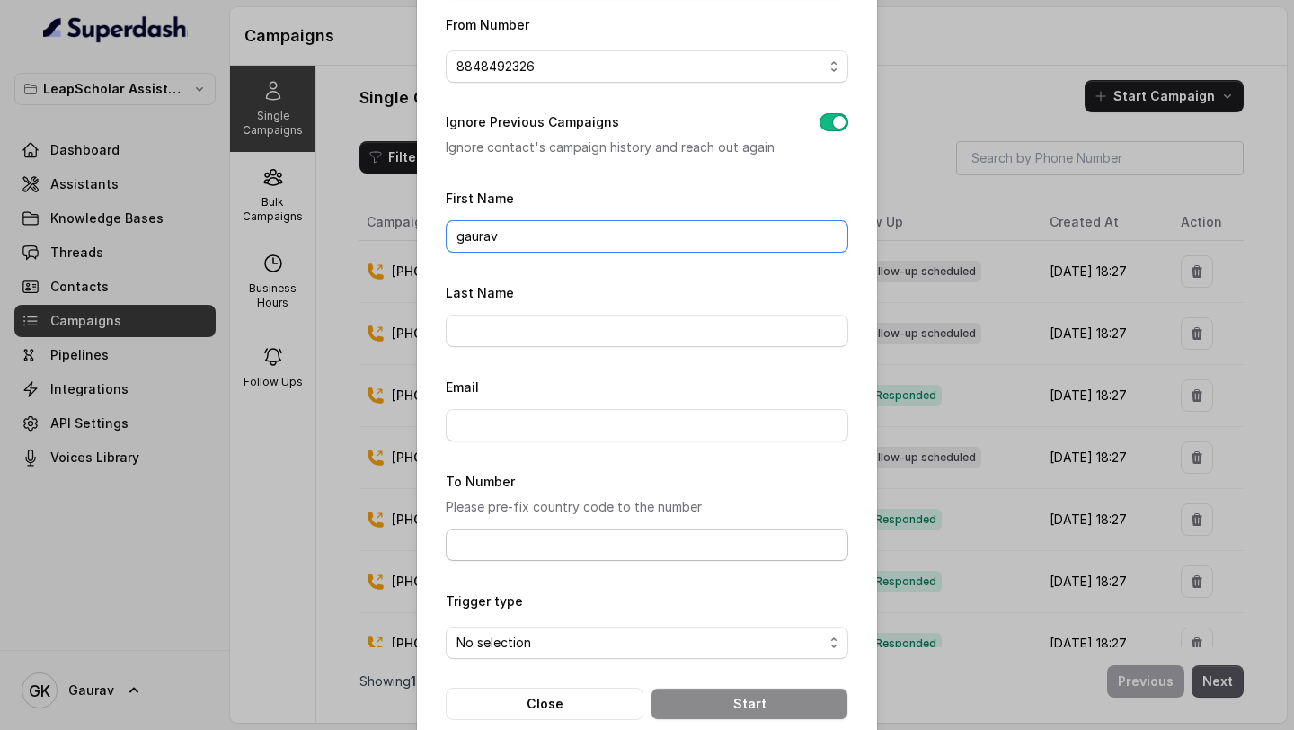
type input "gaurav"
click at [506, 544] on input "To Number" at bounding box center [647, 544] width 403 height 32
type input "8789269088"
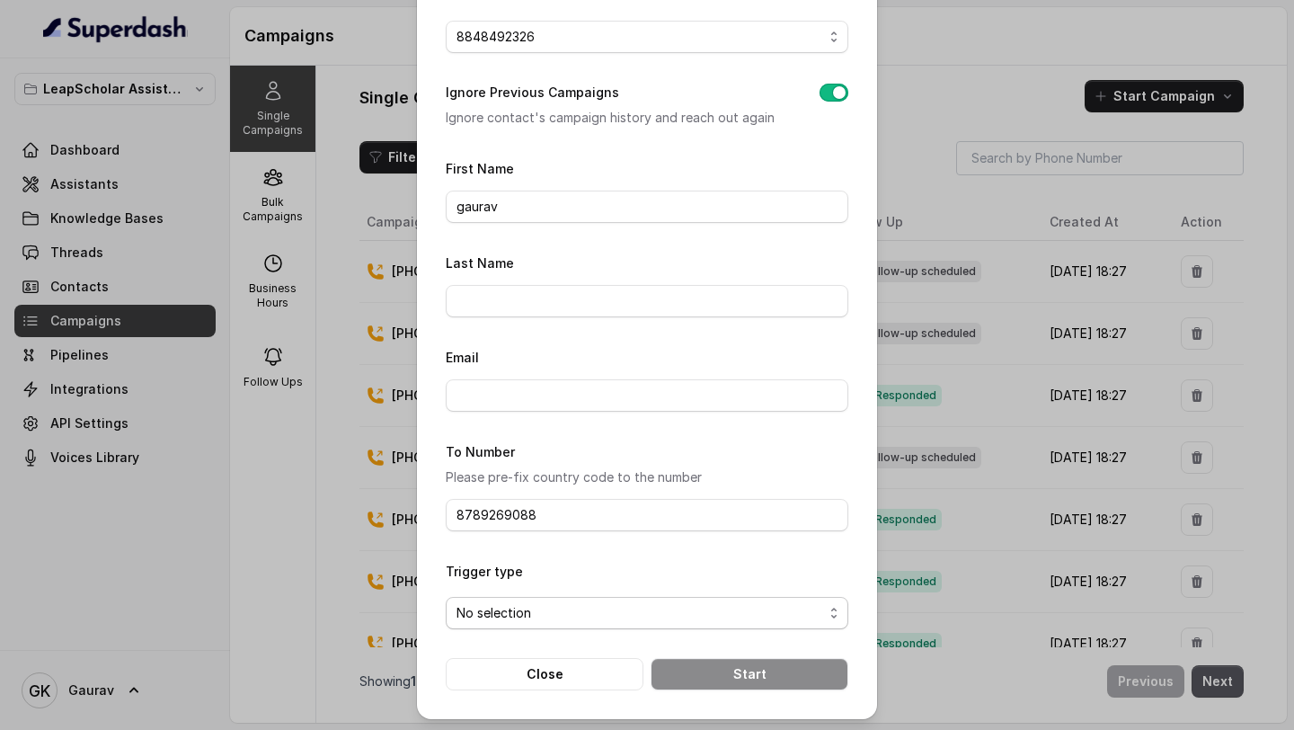
click at [538, 605] on div "No selection" at bounding box center [639, 613] width 367 height 22
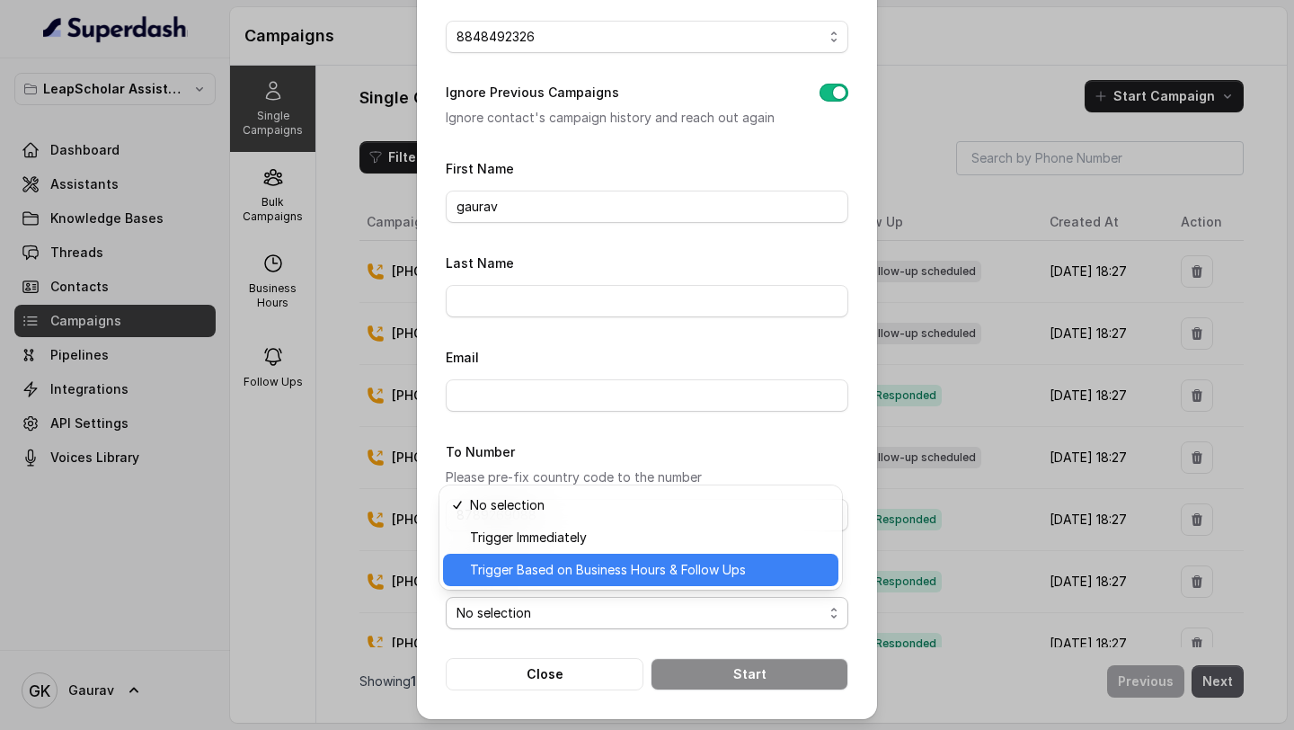
click at [575, 567] on span "Trigger Based on Business Hours & Follow Ups" at bounding box center [608, 570] width 276 height 22
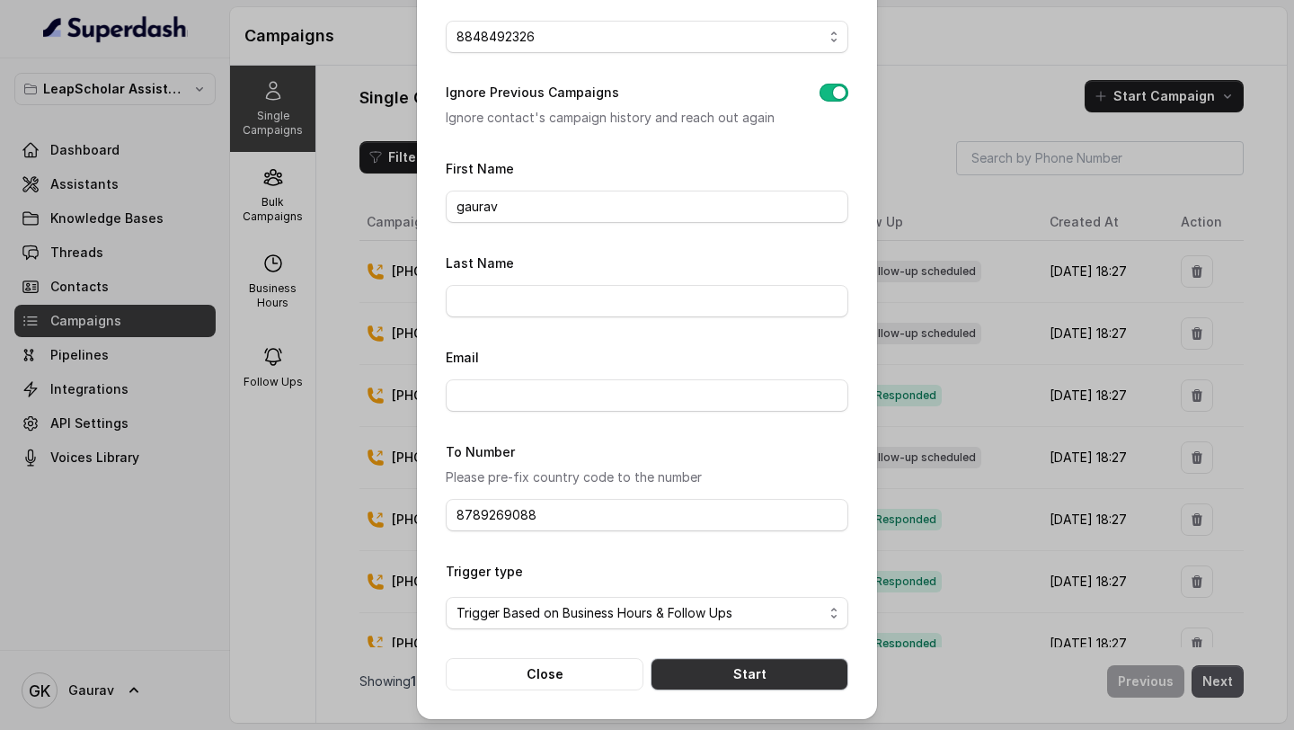
click at [732, 670] on button "Start" at bounding box center [749, 674] width 198 height 32
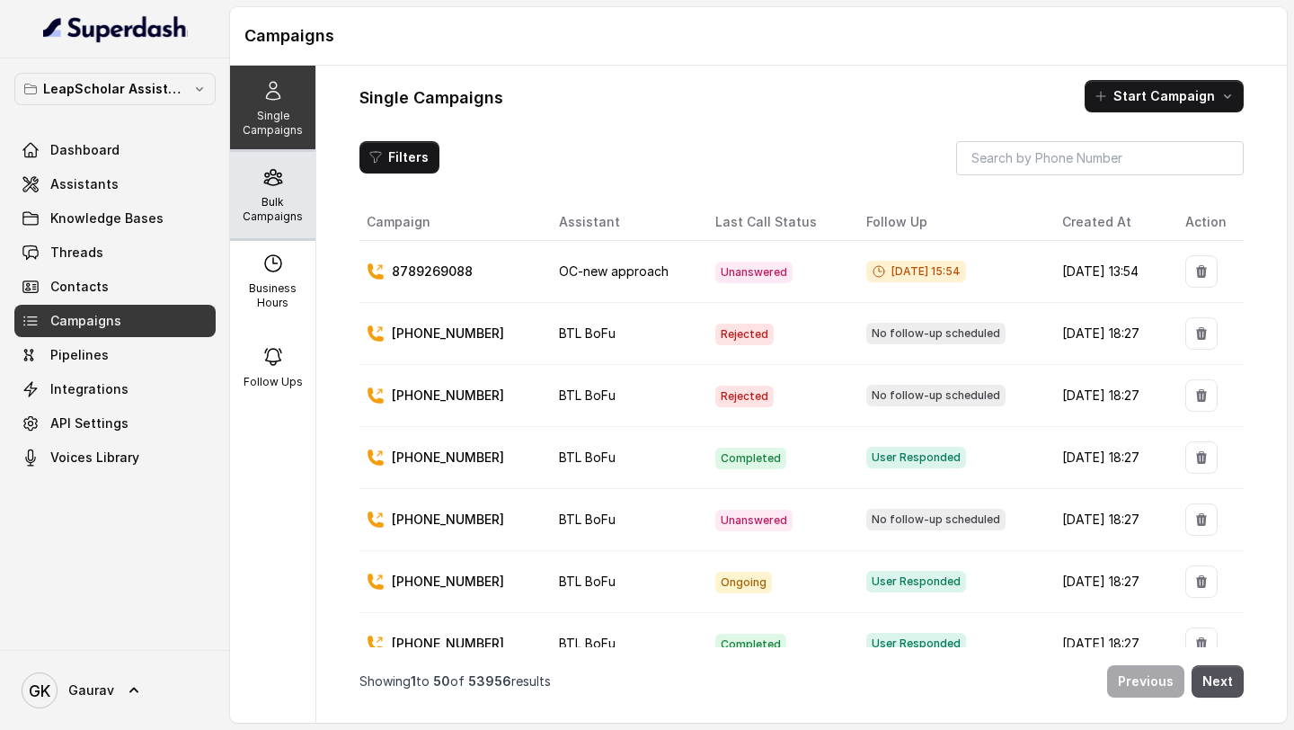
click at [273, 215] on p "Bulk Campaigns" at bounding box center [272, 209] width 71 height 29
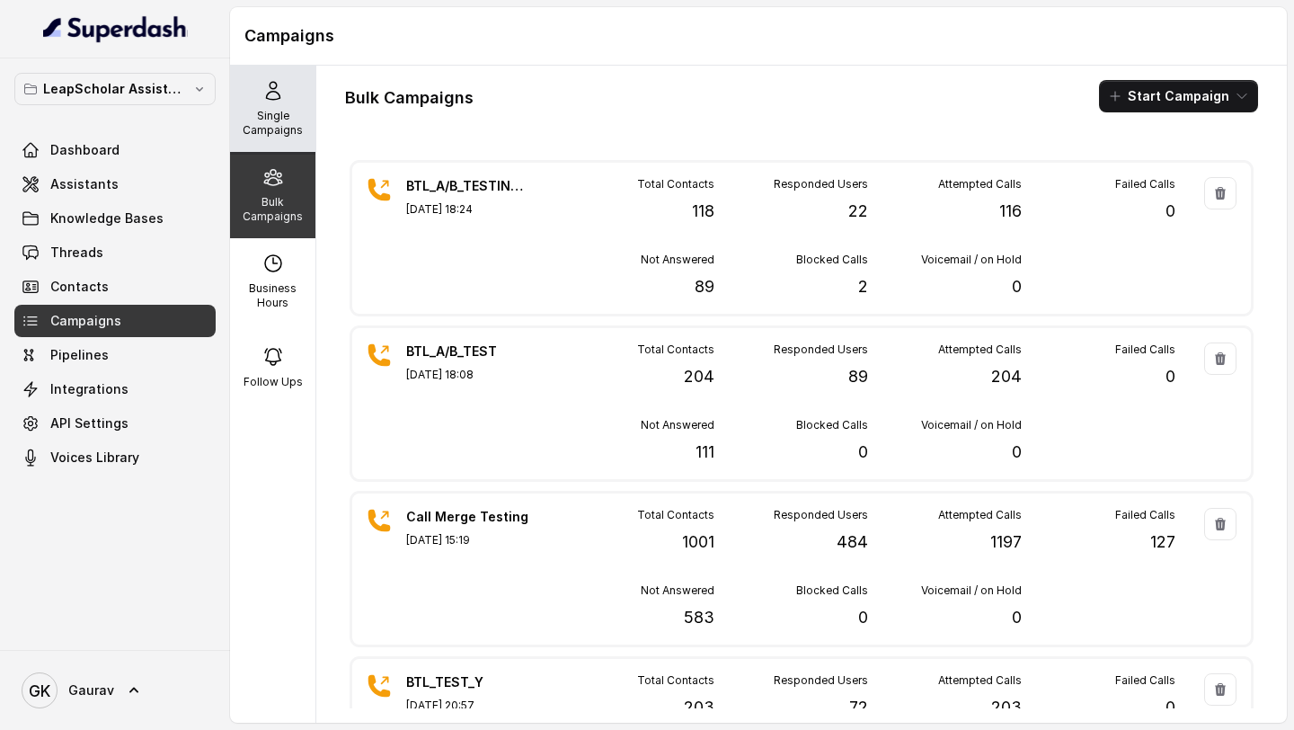
click at [266, 135] on p "Single Campaigns" at bounding box center [272, 123] width 71 height 29
